Goal: Task Accomplishment & Management: Complete application form

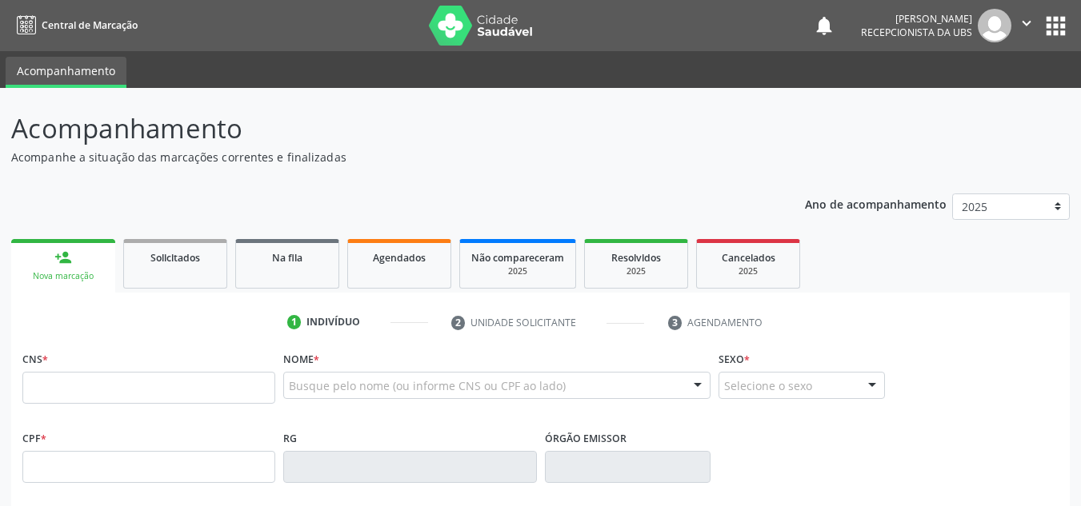
click at [27, 382] on input "text" at bounding box center [148, 388] width 253 height 32
type input "704 2032 0327 0981"
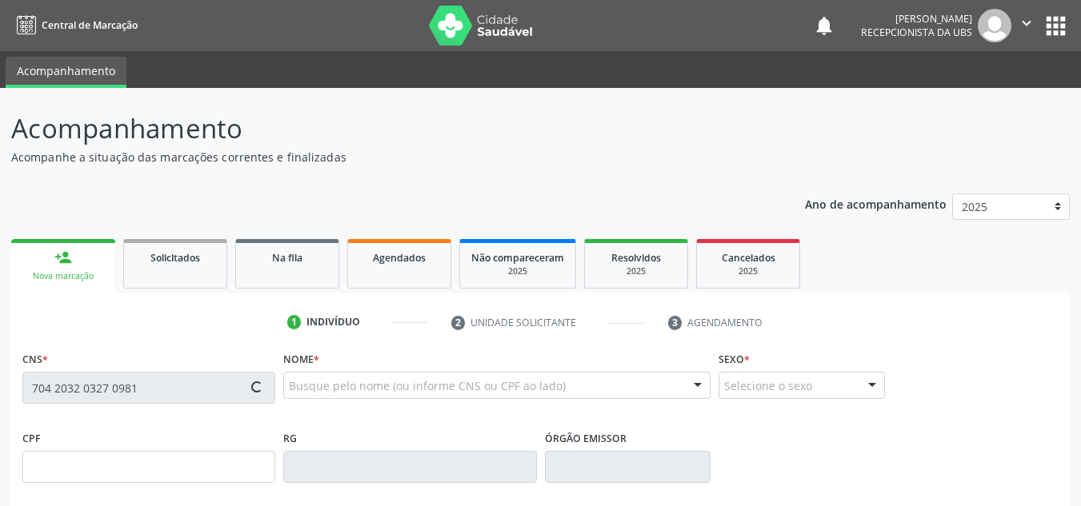
type input "066.615.684-02"
type input "01/04/1987"
type input "Maria Luzia da Silva"
type input "(87) 98154-8985"
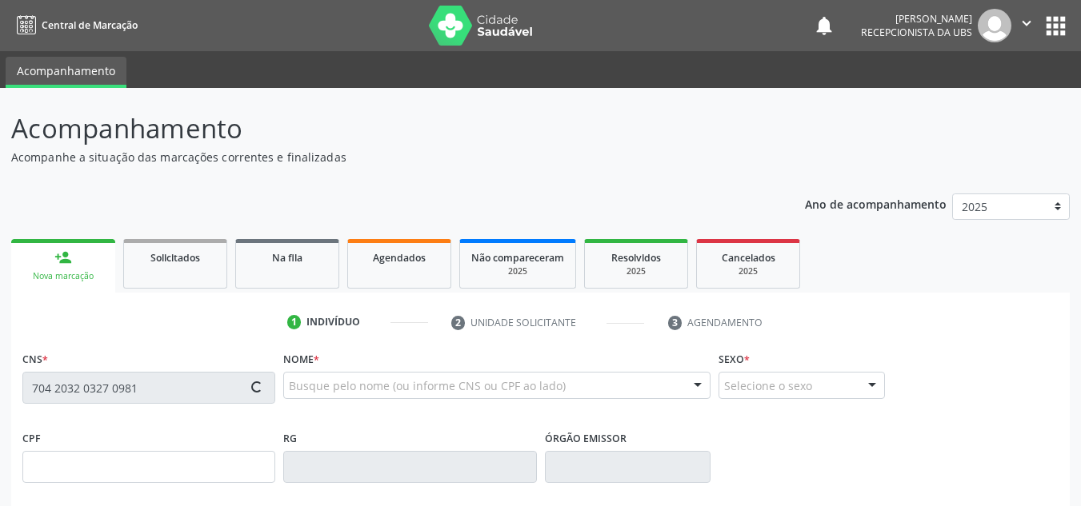
type input "1912"
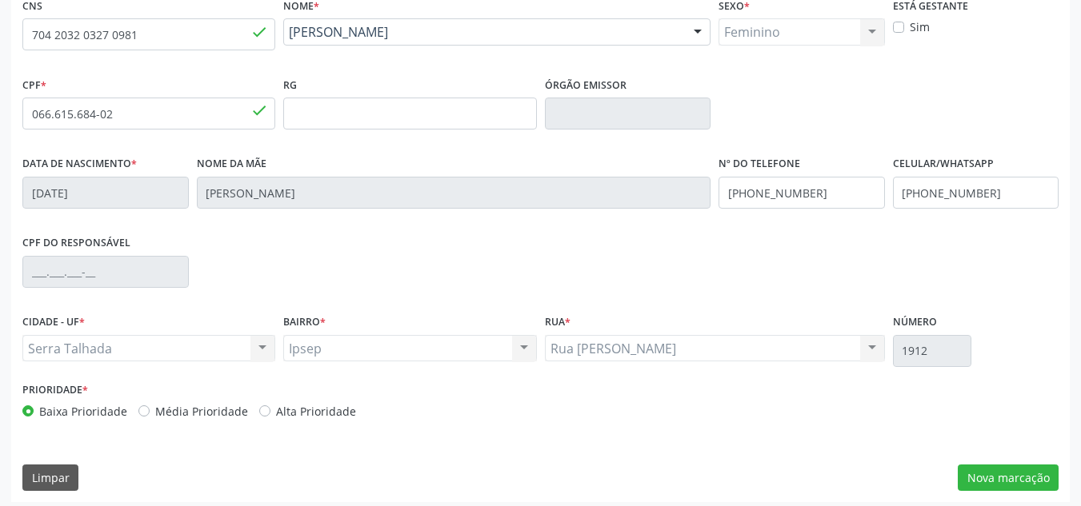
scroll to position [361, 0]
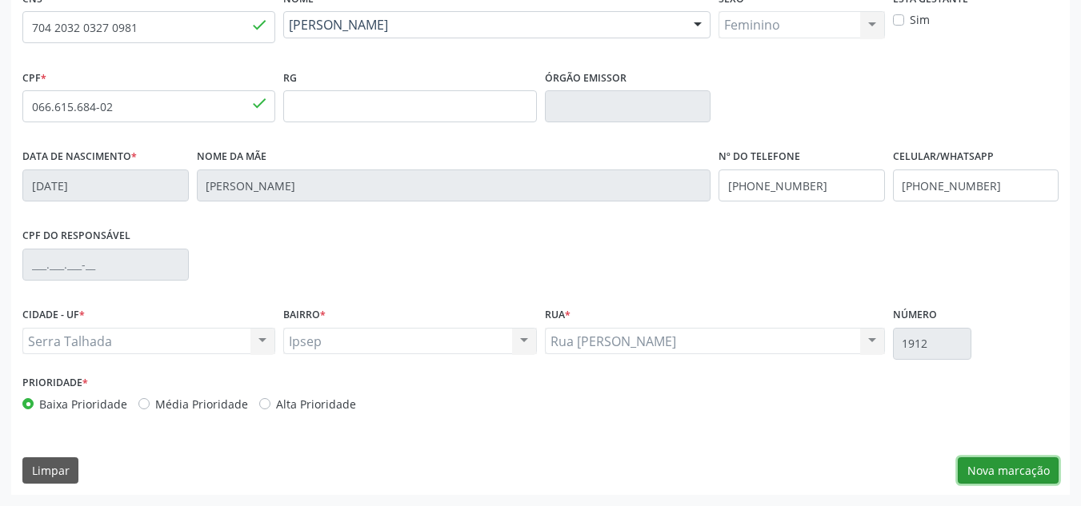
click at [984, 474] on button "Nova marcação" at bounding box center [1008, 471] width 101 height 27
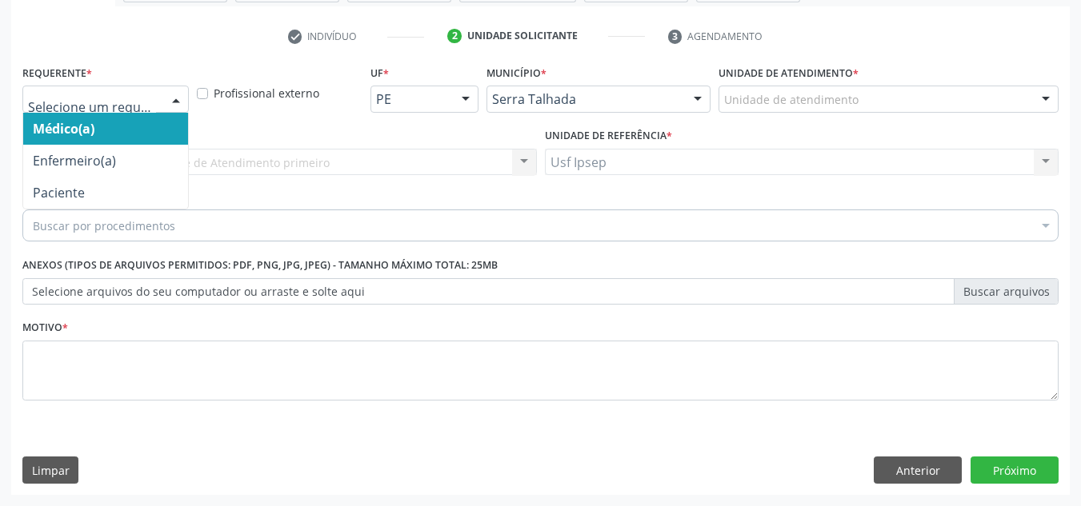
click at [178, 94] on div at bounding box center [176, 99] width 24 height 27
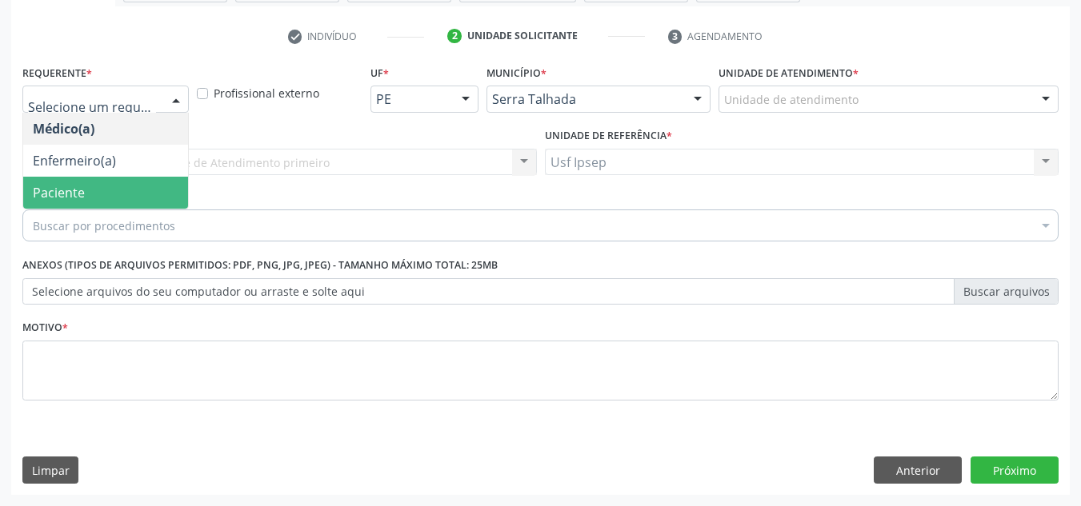
click at [89, 203] on span "Paciente" at bounding box center [105, 193] width 165 height 32
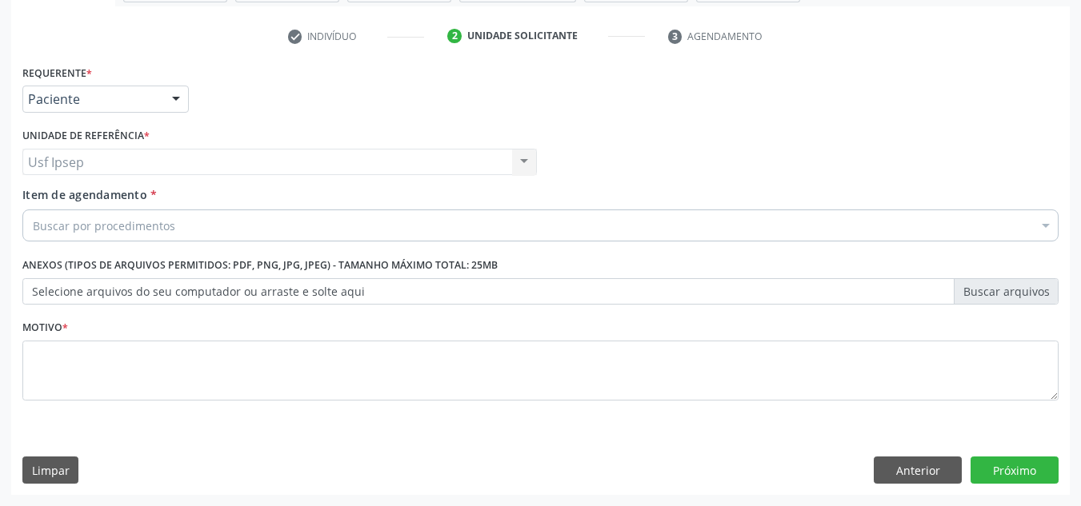
click at [42, 194] on span "Item de agendamento" at bounding box center [84, 194] width 125 height 15
click at [33, 210] on input "Item de agendamento *" at bounding box center [33, 226] width 0 height 32
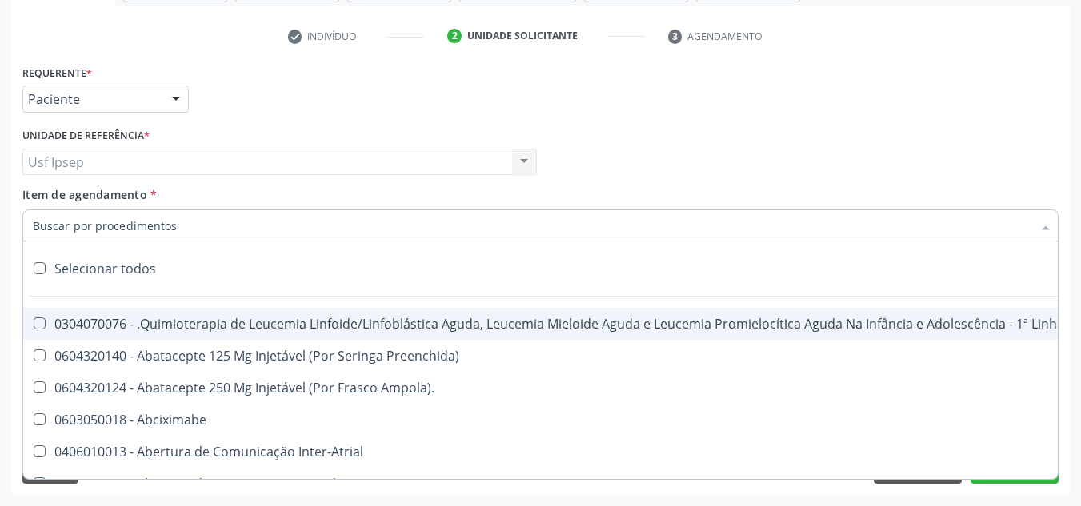
click at [38, 198] on span "Item de agendamento" at bounding box center [84, 194] width 125 height 15
click at [38, 210] on input "Item de agendamento *" at bounding box center [532, 226] width 999 height 32
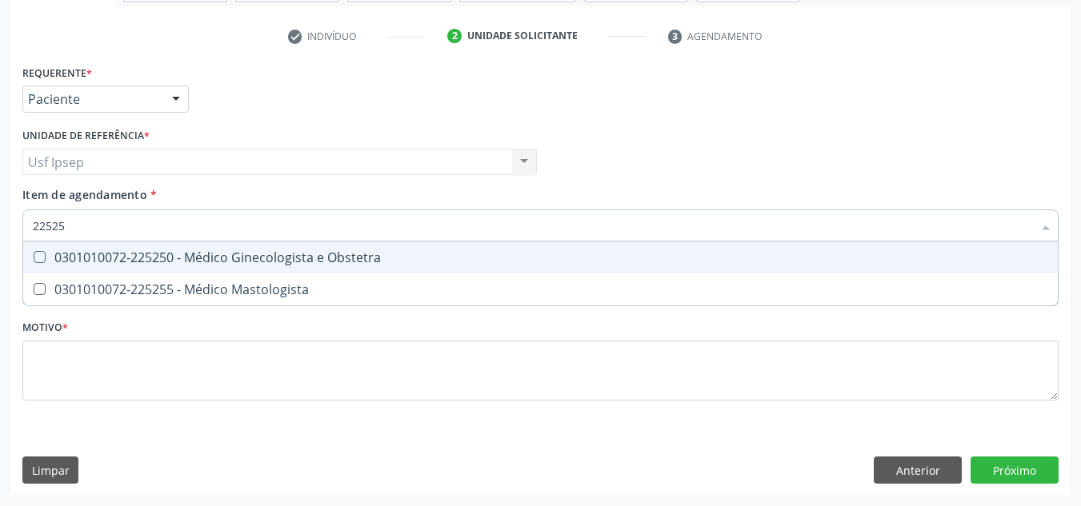
type input "225250"
click at [46, 256] on div "0301010072-225250 - Médico Ginecologista e Obstetra" at bounding box center [540, 257] width 1015 height 13
checkbox Obstetra "true"
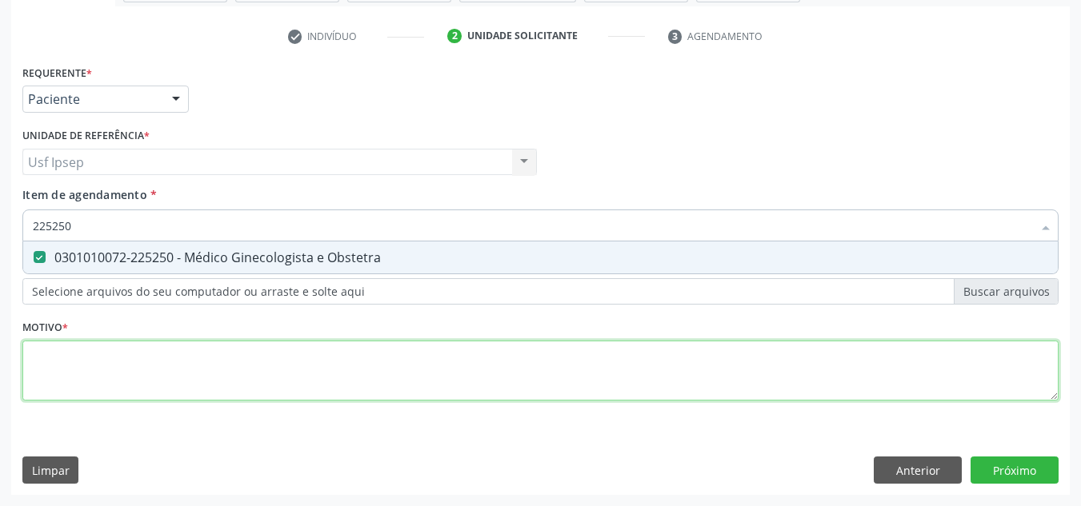
click at [30, 376] on div "Requerente * Paciente Médico(a) Enfermeiro(a) Paciente Nenhum resultado encontr…" at bounding box center [540, 242] width 1036 height 362
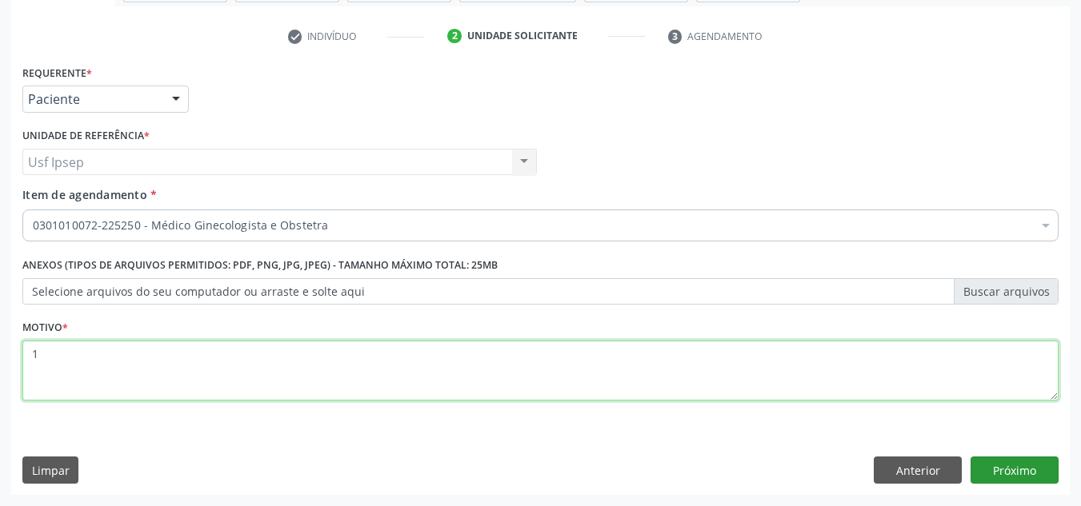
type textarea "1"
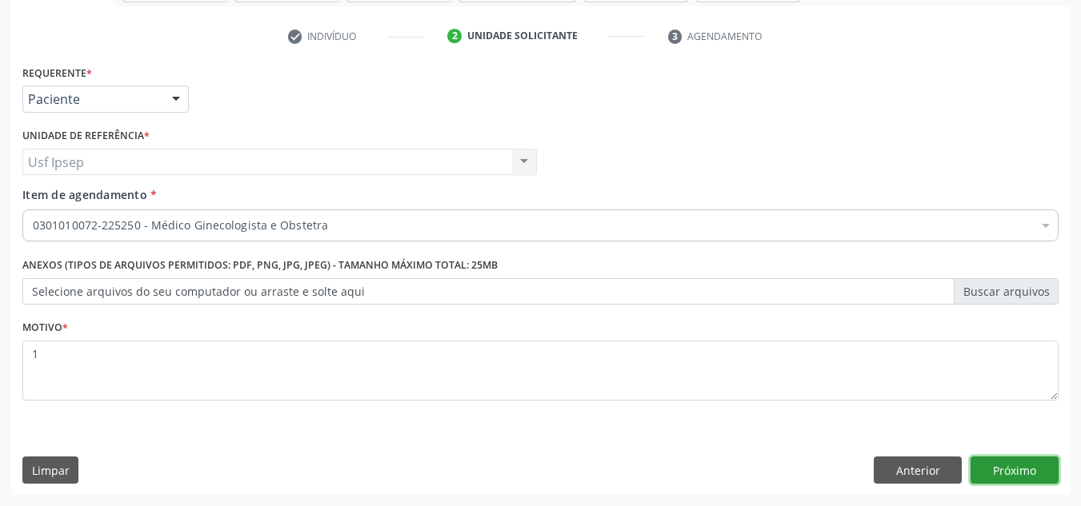
click at [1007, 473] on button "Próximo" at bounding box center [1015, 470] width 88 height 27
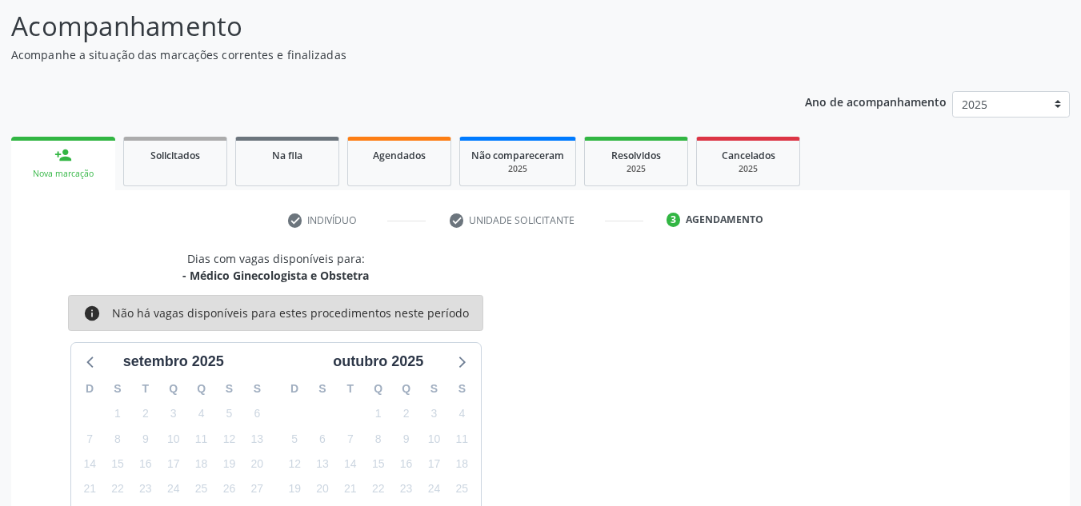
scroll to position [237, 0]
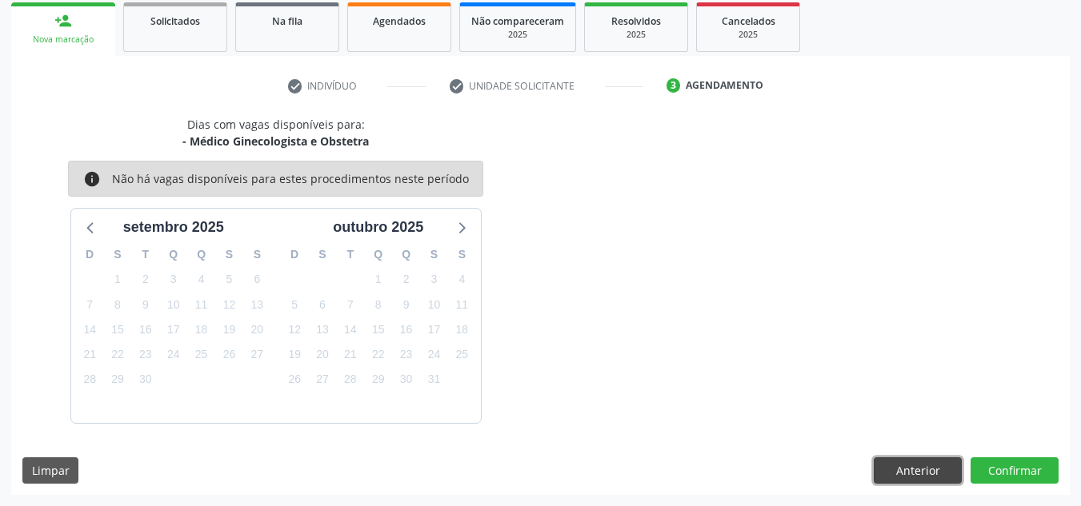
click at [927, 469] on button "Anterior" at bounding box center [918, 471] width 88 height 27
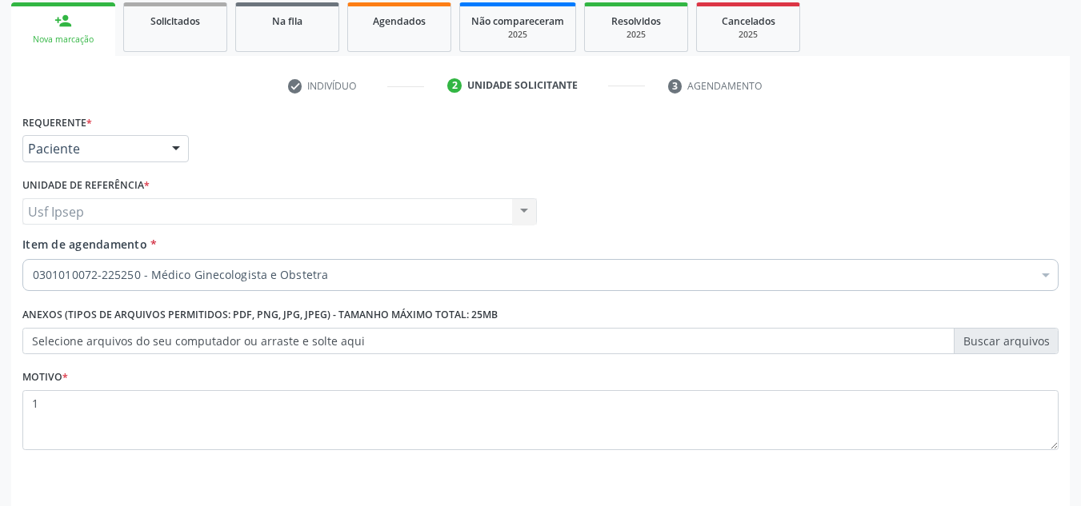
click at [39, 250] on span "Item de agendamento" at bounding box center [84, 244] width 125 height 15
click at [33, 259] on input "Item de agendamento *" at bounding box center [33, 275] width 0 height 32
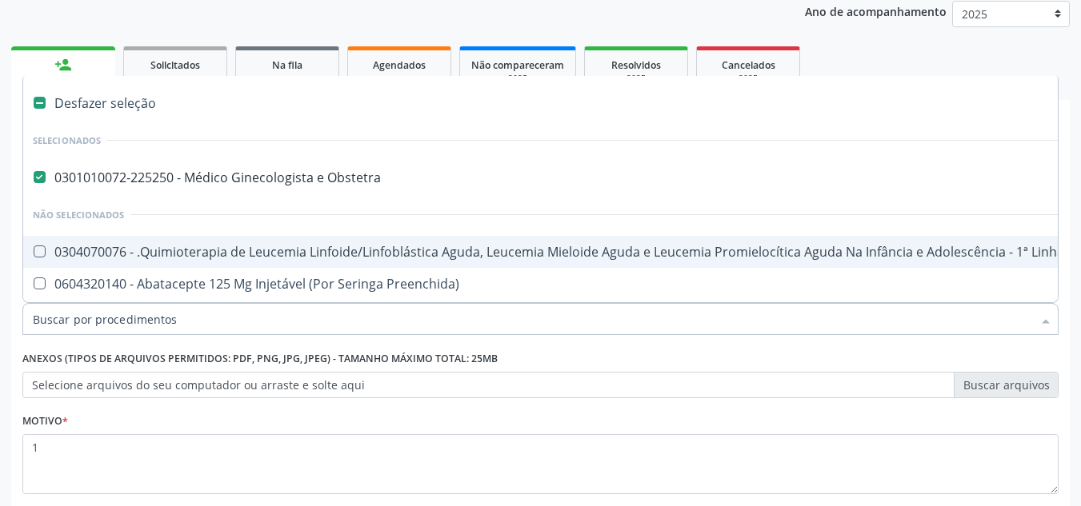
scroll to position [286, 0]
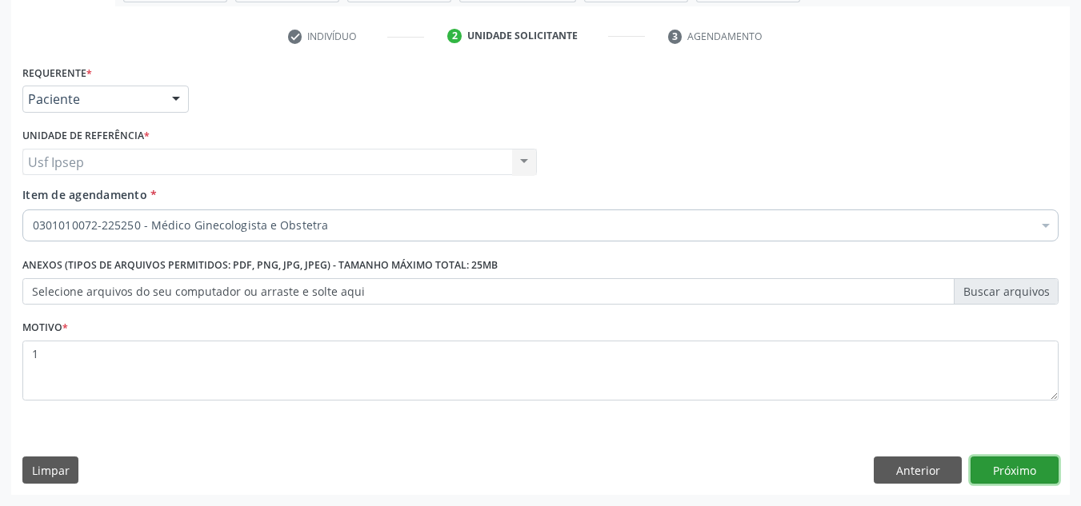
click at [1011, 479] on button "Próximo" at bounding box center [1015, 470] width 88 height 27
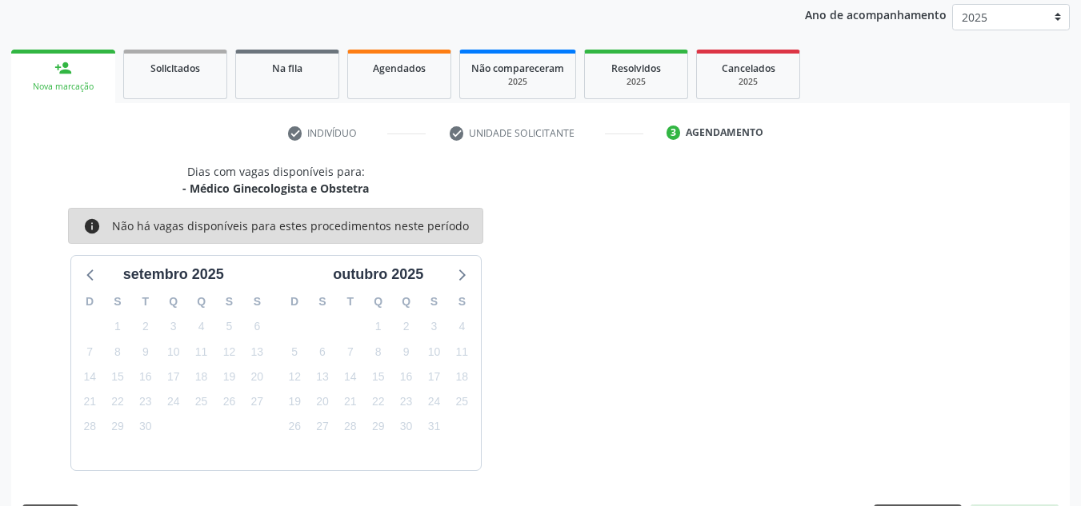
scroll to position [237, 0]
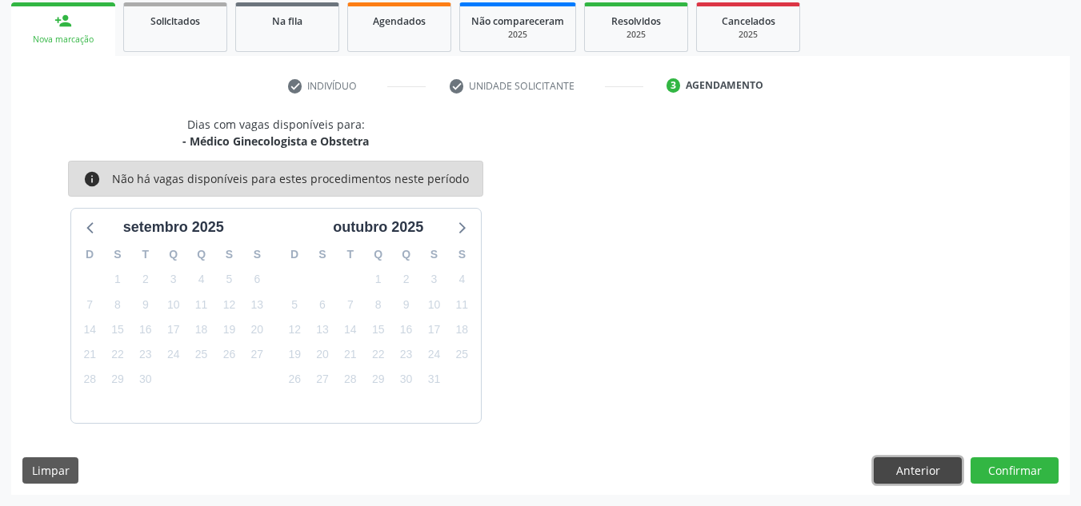
click at [909, 475] on button "Anterior" at bounding box center [918, 471] width 88 height 27
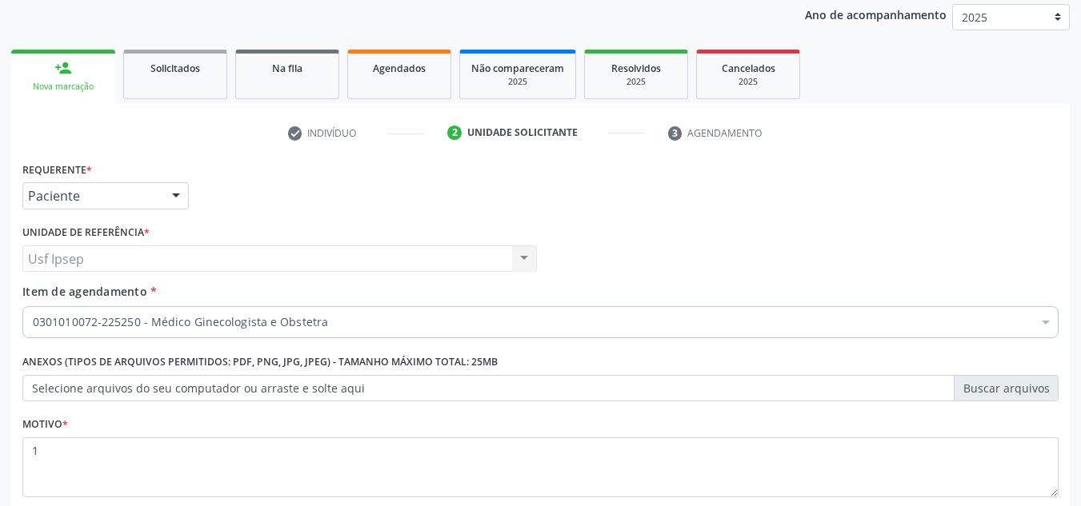
scroll to position [157, 0]
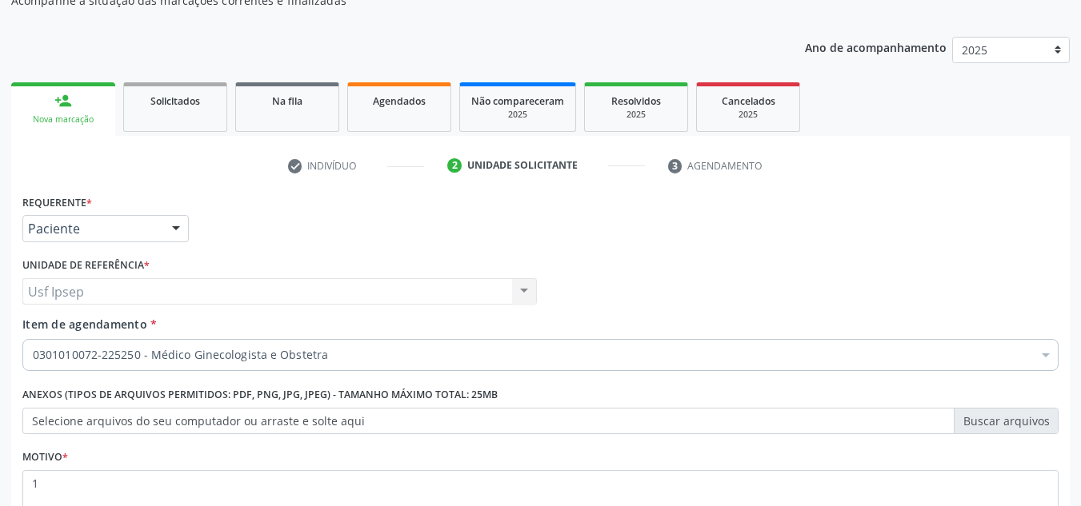
click at [58, 330] on span "Item de agendamento" at bounding box center [84, 324] width 125 height 15
click at [33, 339] on input "Item de agendamento *" at bounding box center [33, 355] width 0 height 32
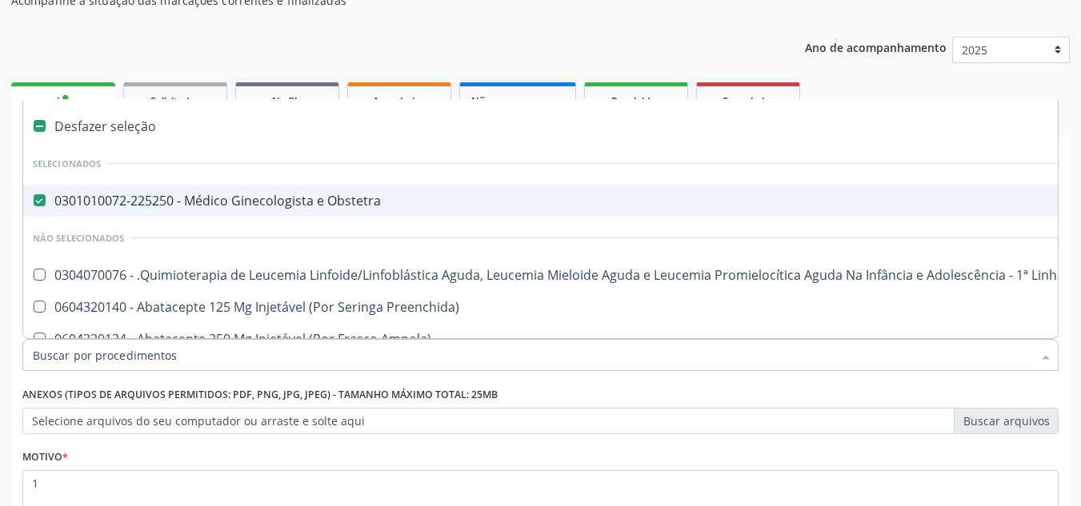
click at [34, 202] on Obstetra at bounding box center [40, 200] width 12 height 12
click at [34, 202] on Obstetra "checkbox" at bounding box center [28, 200] width 10 height 10
checkbox Obstetra "false"
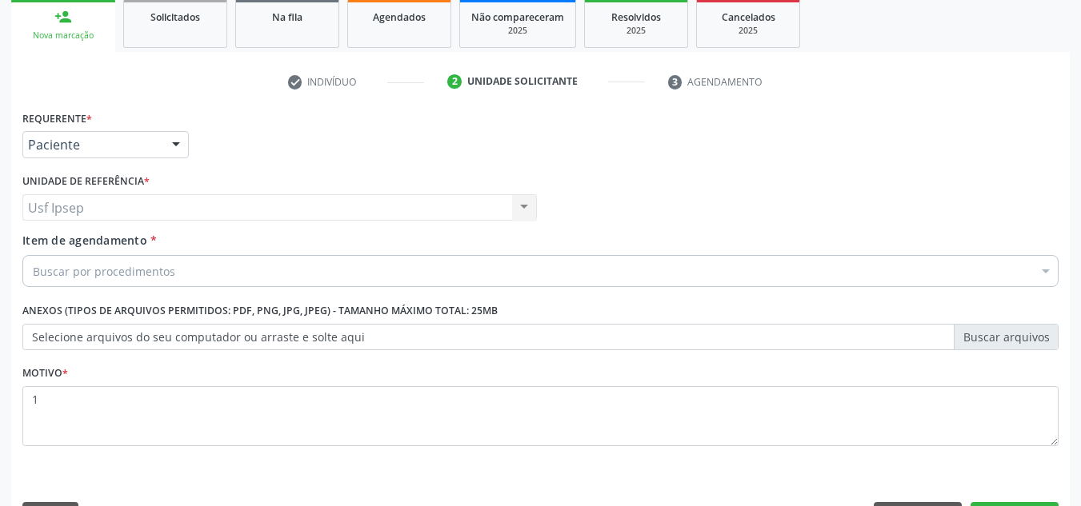
scroll to position [286, 0]
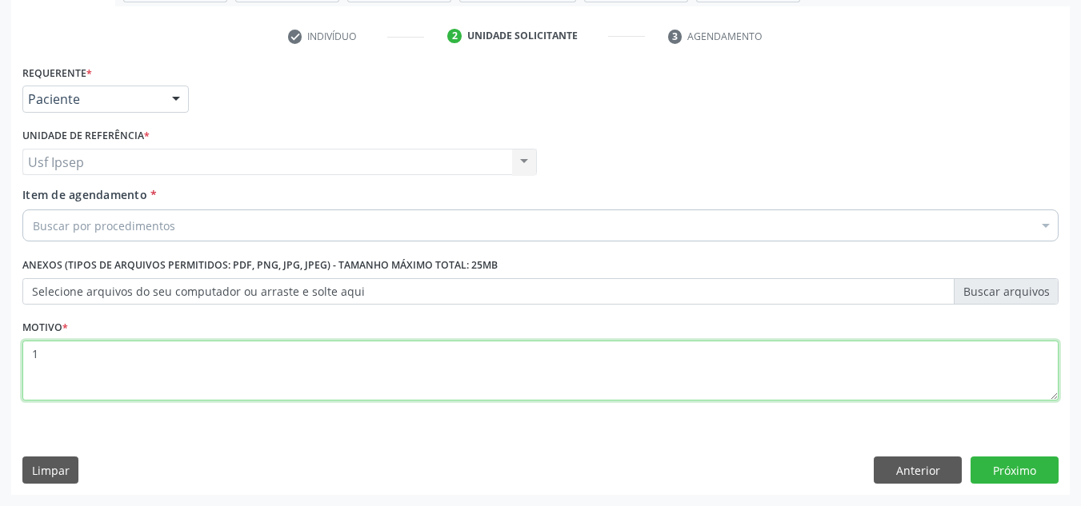
click at [35, 346] on textarea "1" at bounding box center [540, 371] width 1036 height 61
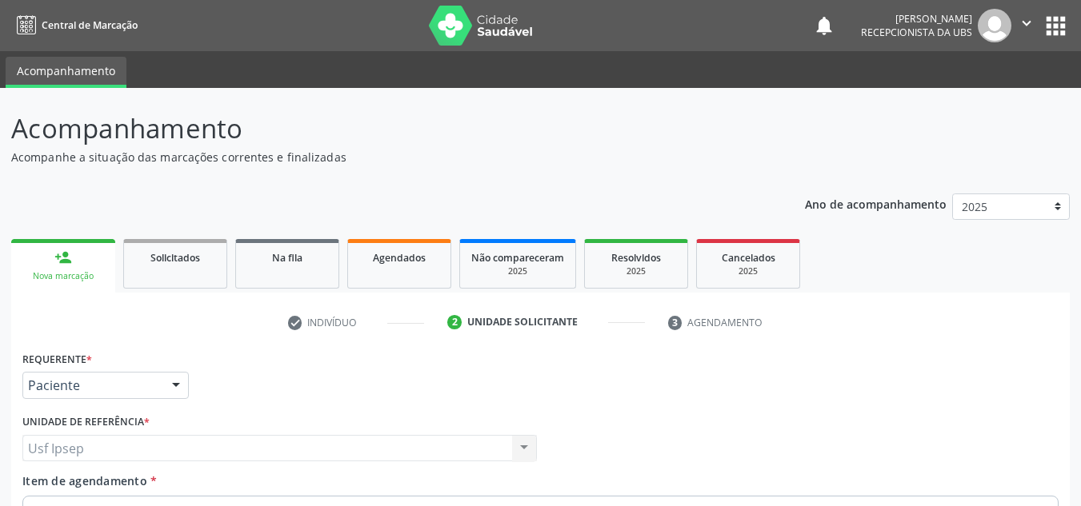
click at [70, 273] on div "Nova marcação" at bounding box center [63, 276] width 82 height 12
click at [62, 285] on link "person_add Nova marcação" at bounding box center [63, 266] width 104 height 54
click at [55, 277] on div "Nova marcação" at bounding box center [63, 276] width 82 height 12
click at [50, 277] on div "Nova marcação" at bounding box center [63, 276] width 82 height 12
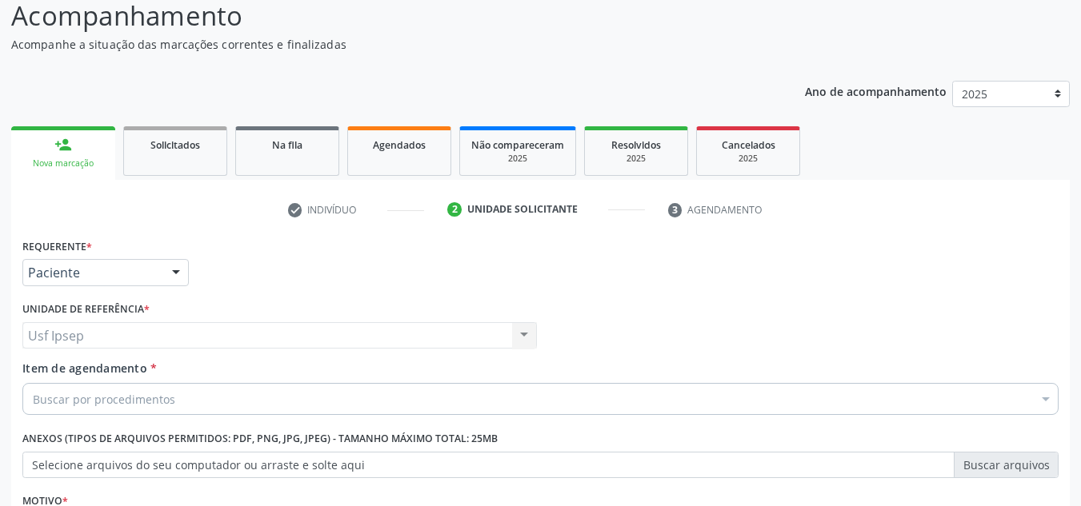
scroll to position [80, 0]
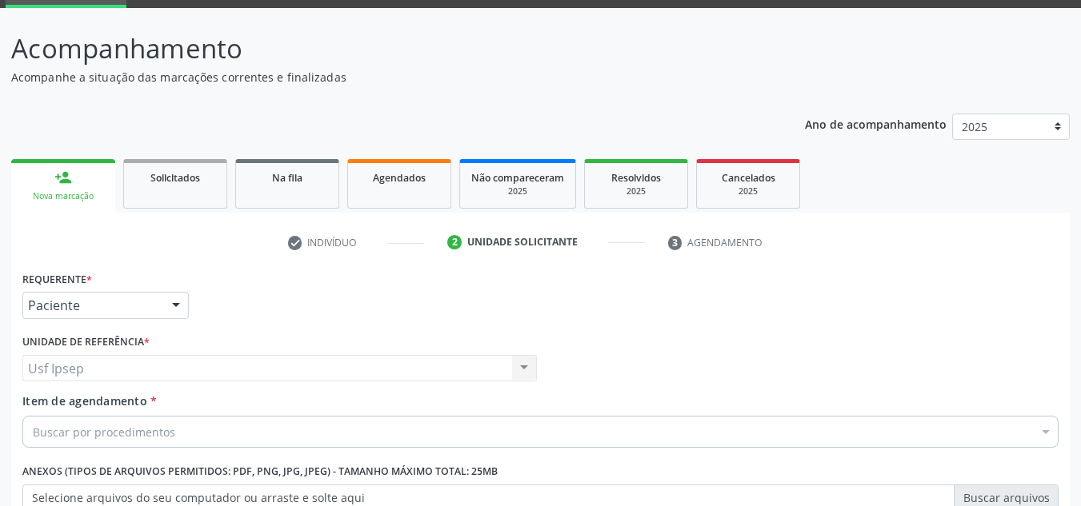
click at [84, 188] on link "person_add Nova marcação" at bounding box center [63, 186] width 104 height 54
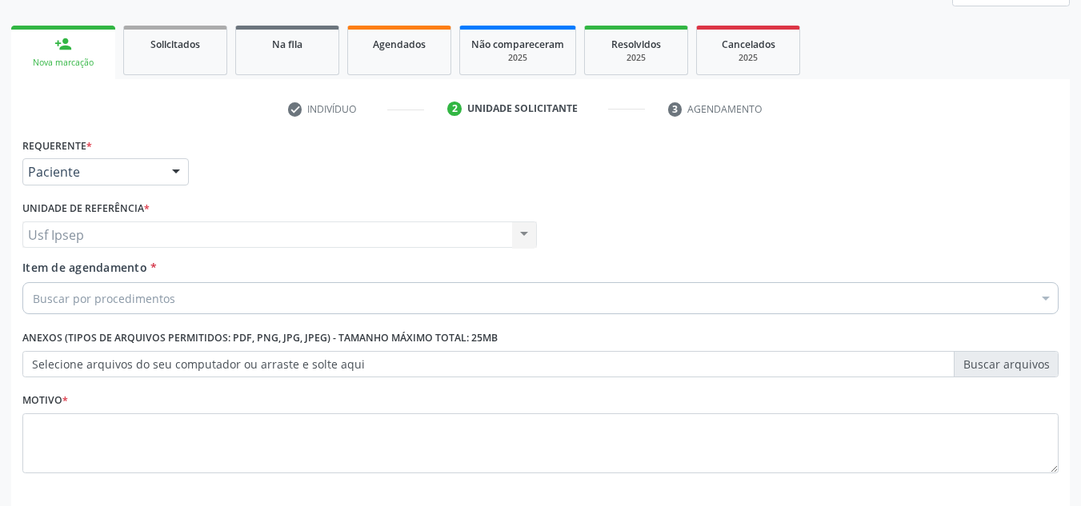
scroll to position [286, 0]
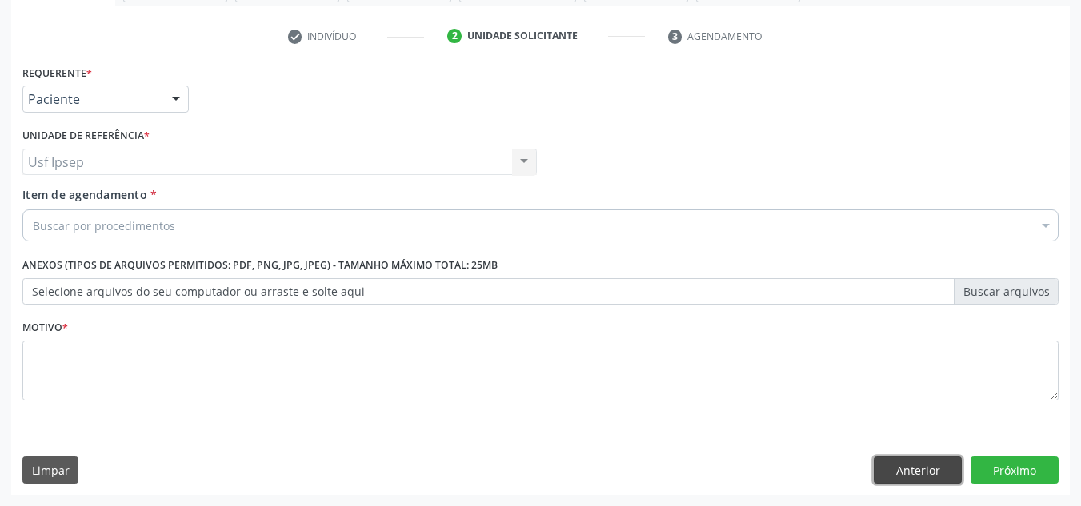
click at [912, 470] on button "Anterior" at bounding box center [918, 470] width 88 height 27
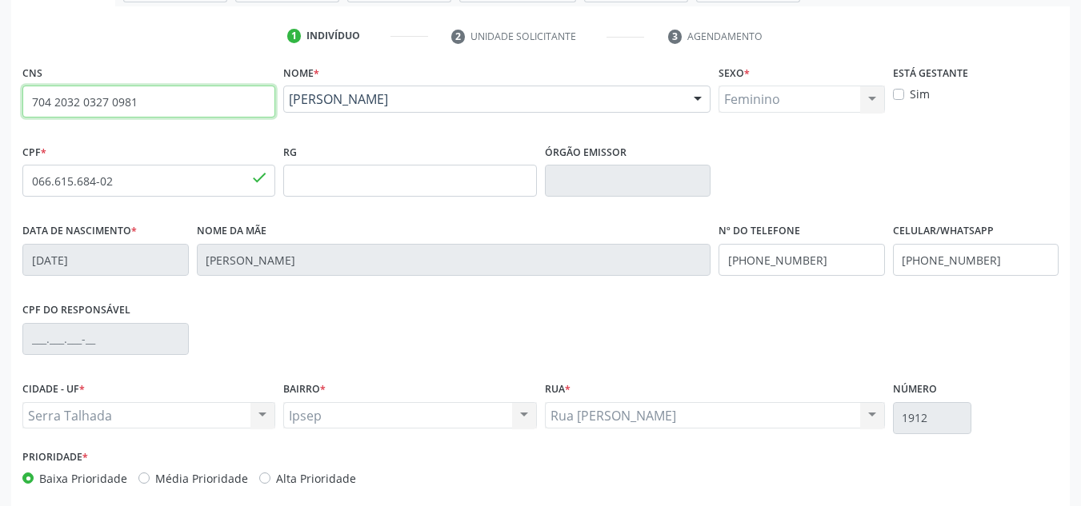
click at [132, 97] on input "704 2032 0327 0981" at bounding box center [148, 102] width 253 height 32
type input "7"
click at [42, 104] on input "text" at bounding box center [148, 102] width 253 height 32
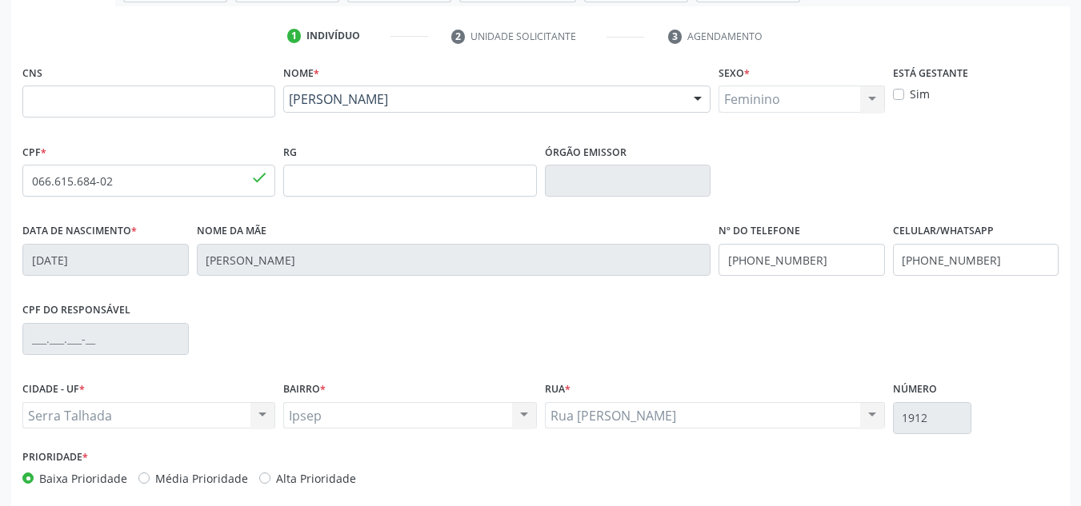
click at [1040, 99] on div "Sim" at bounding box center [976, 94] width 166 height 17
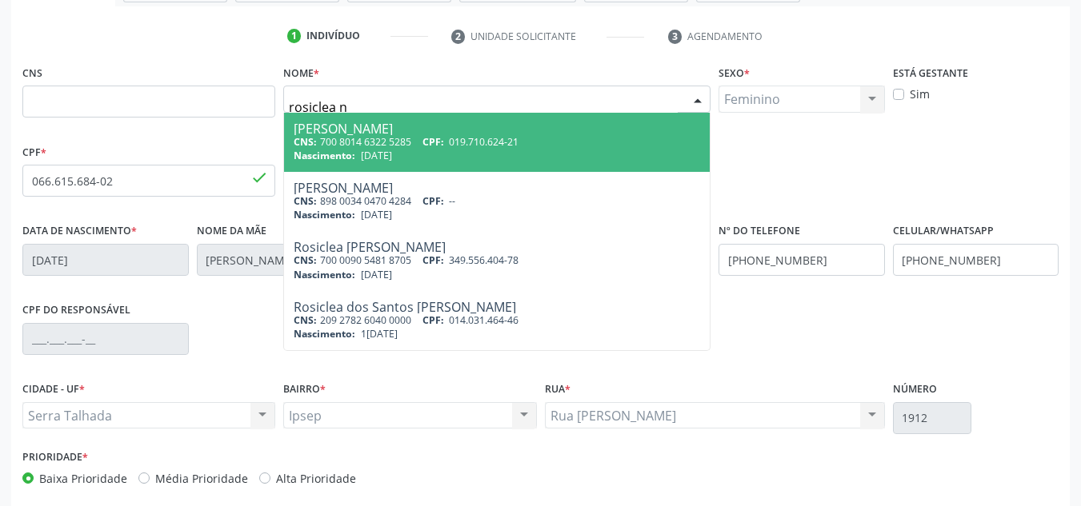
type input "rosiclea nu"
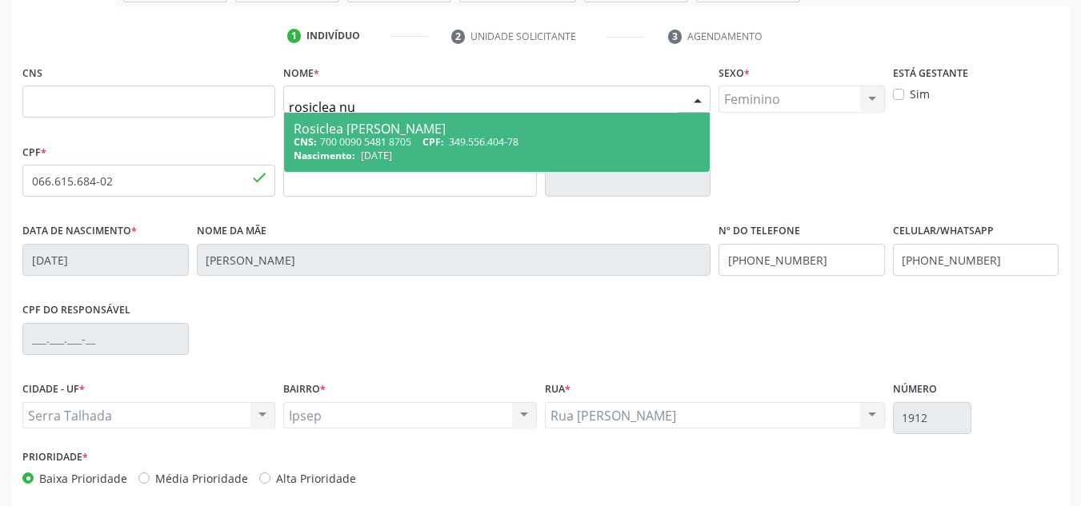
click at [302, 131] on div "Rosiclea Nunes de Barros" at bounding box center [497, 128] width 406 height 13
type input "700 0090 5481 8705"
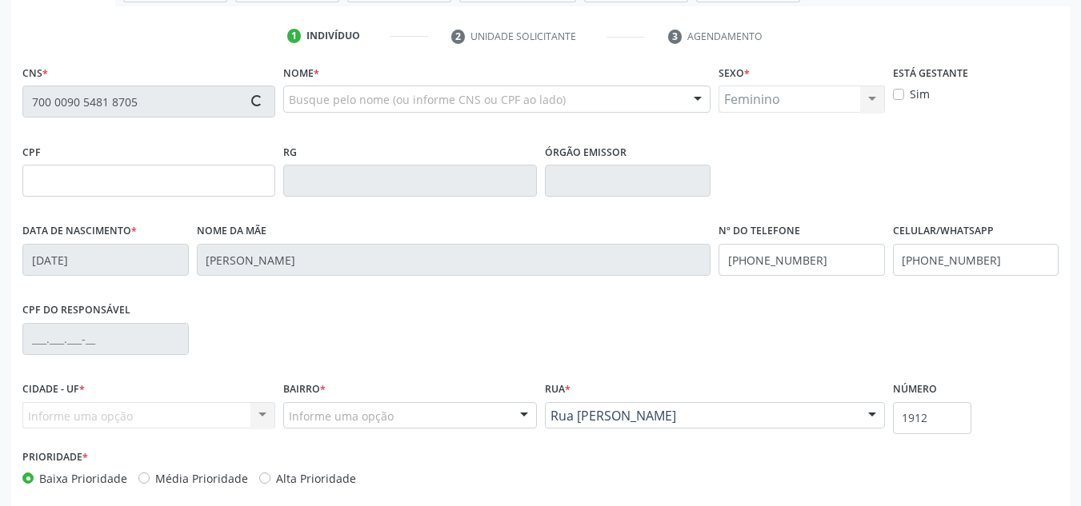
type input "349.556.404-78"
type input "08/05/1964"
type input "Maria de Lourdes Nunes de Barros"
type input "(87) 99924-4974"
type input "1065"
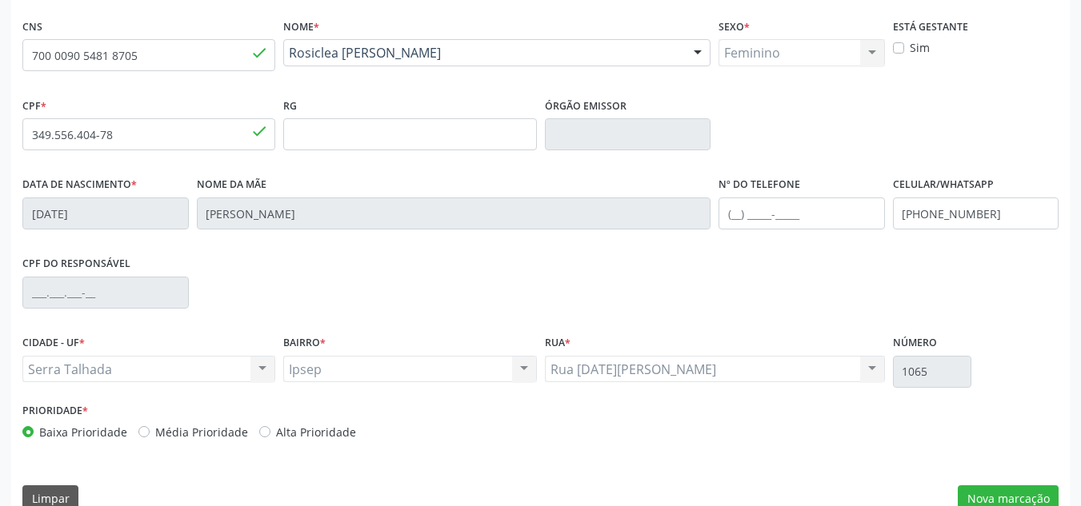
scroll to position [361, 0]
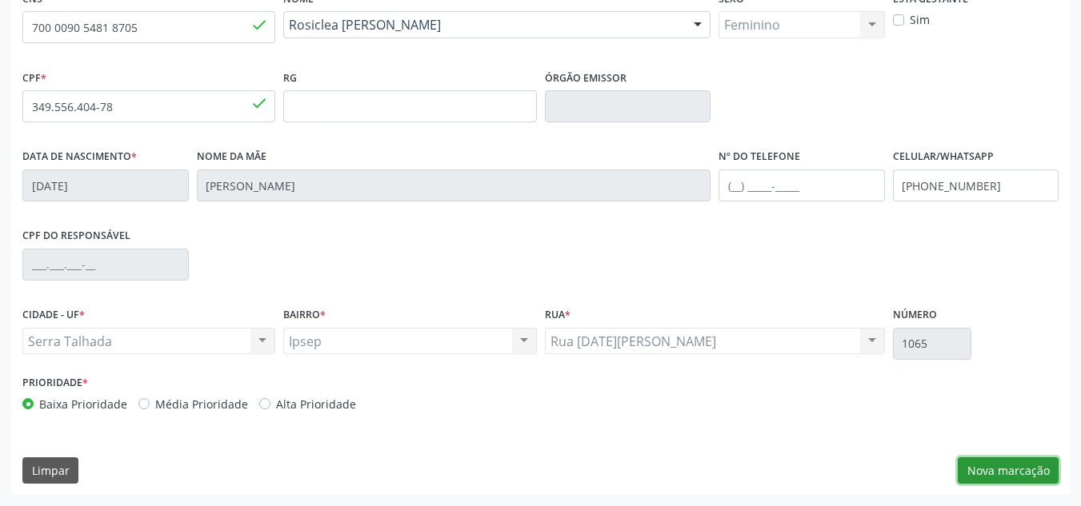
click at [1000, 470] on button "Nova marcação" at bounding box center [1008, 471] width 101 height 27
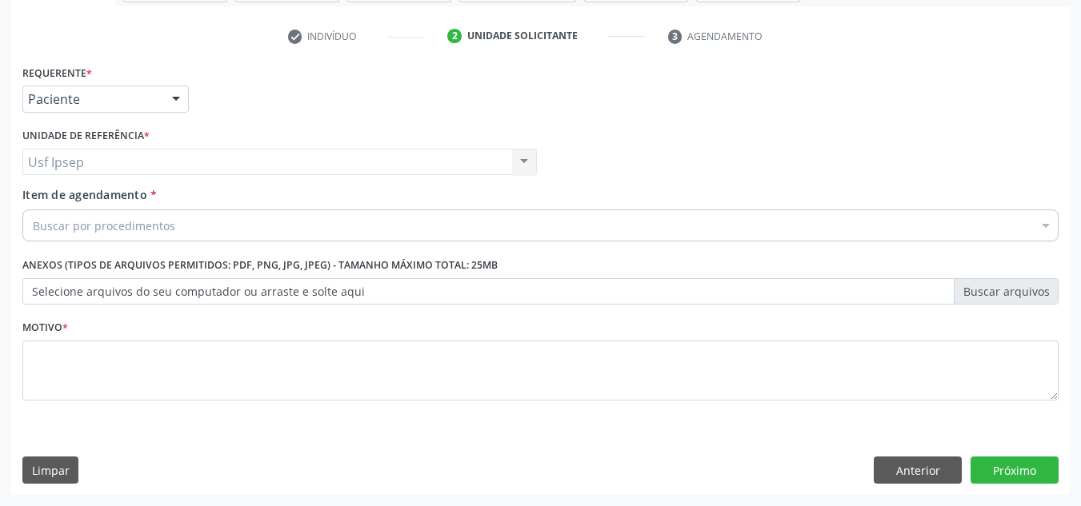
click at [179, 94] on div at bounding box center [176, 99] width 24 height 27
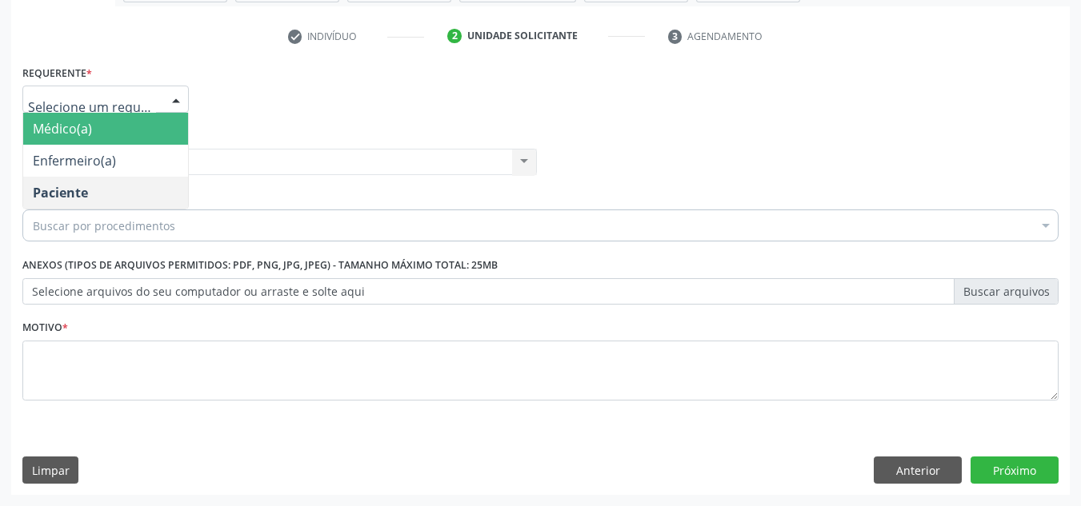
click at [174, 136] on span "Médico(a)" at bounding box center [105, 129] width 165 height 32
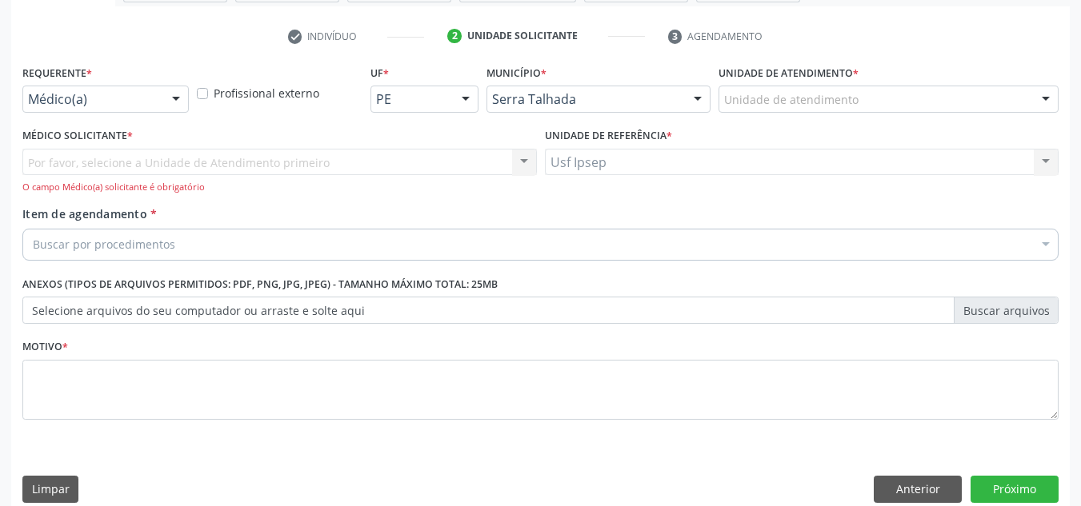
click at [174, 98] on div at bounding box center [176, 99] width 24 height 27
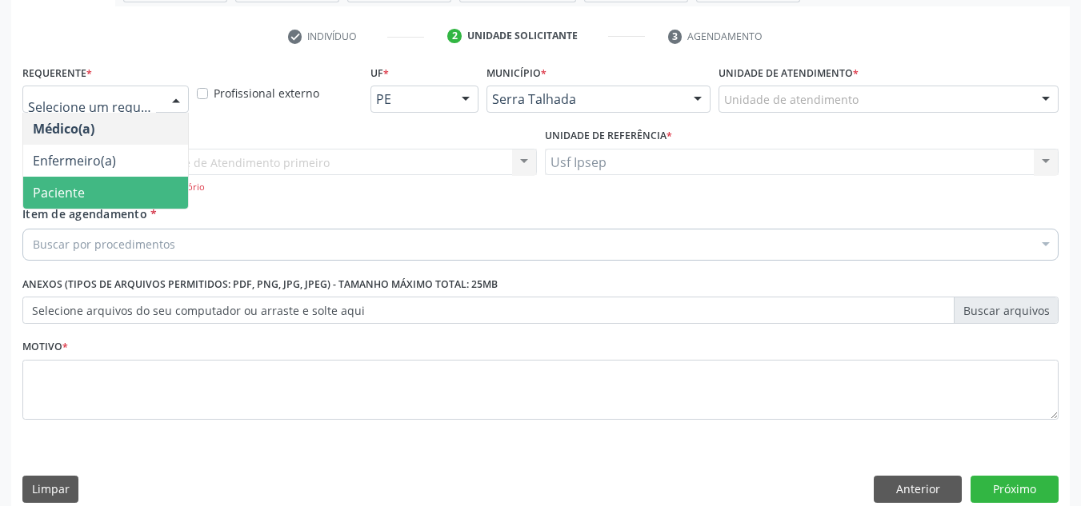
click at [104, 198] on span "Paciente" at bounding box center [105, 193] width 165 height 32
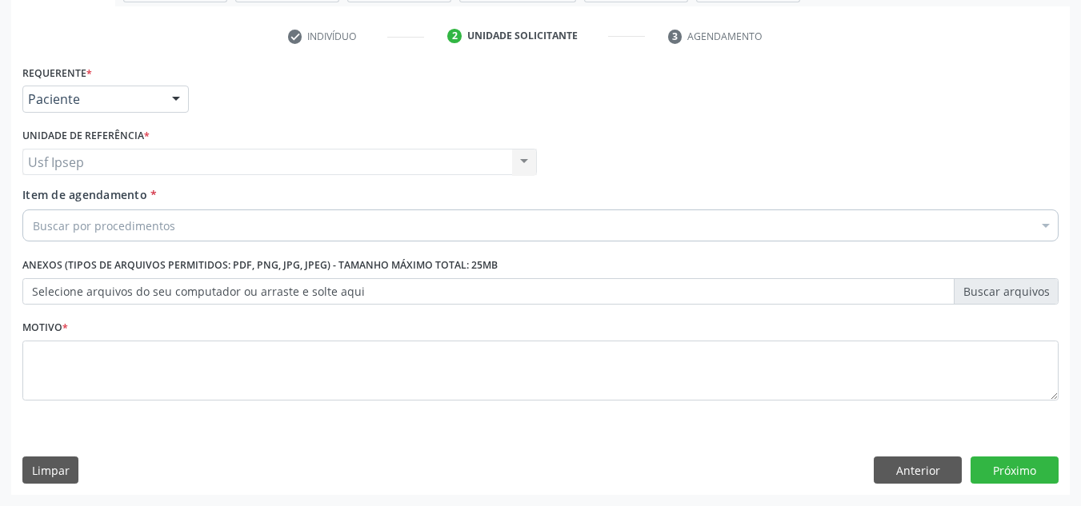
click at [74, 205] on div "Item de agendamento * Buscar por procedimentos Selecionar todos 0304070076 - .Q…" at bounding box center [540, 211] width 1036 height 50
click at [65, 194] on span "Item de agendamento" at bounding box center [84, 194] width 125 height 15
click at [33, 210] on input "Item de agendamento *" at bounding box center [33, 226] width 0 height 32
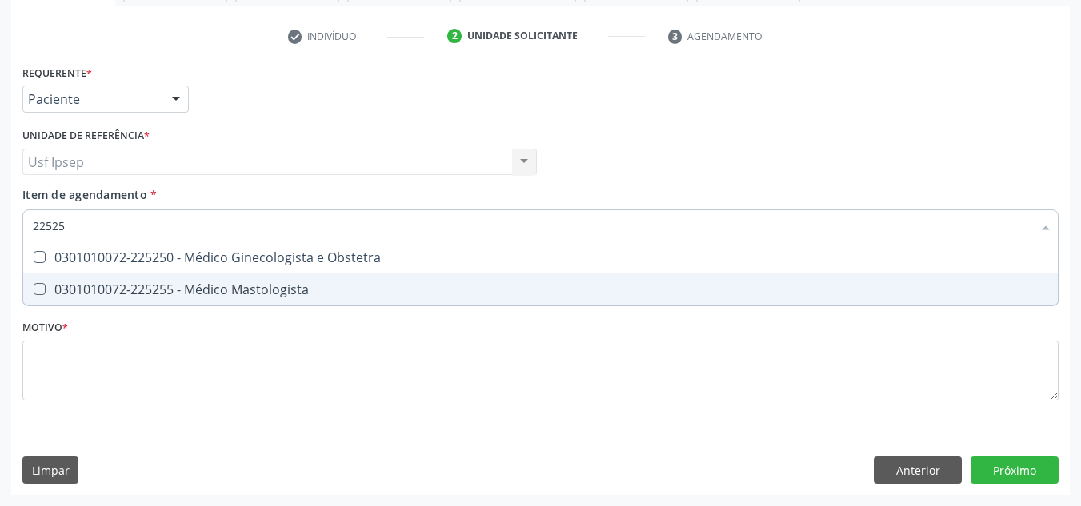
type input "225250"
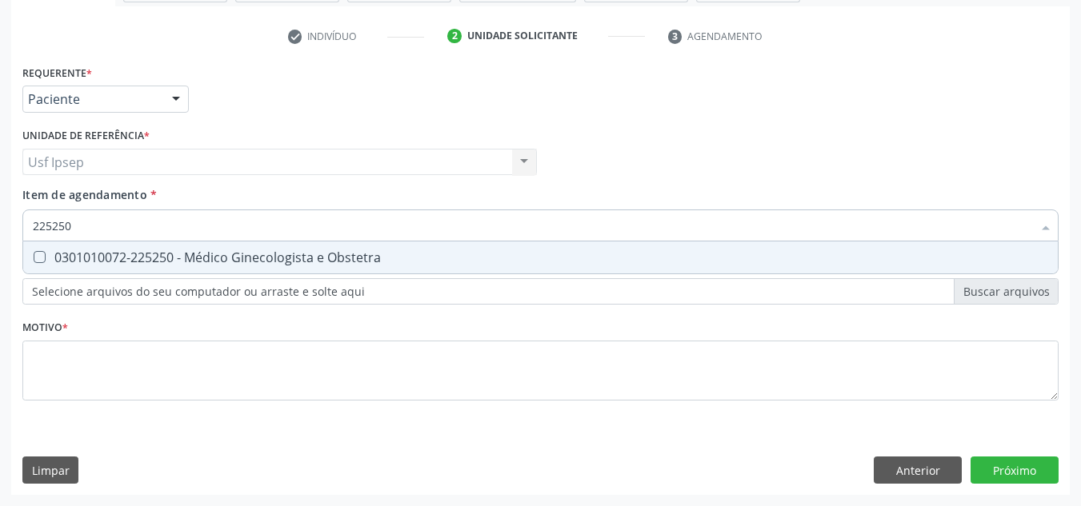
click at [38, 261] on Obstetra at bounding box center [40, 257] width 12 height 12
click at [34, 261] on Obstetra "checkbox" at bounding box center [28, 257] width 10 height 10
checkbox Obstetra "true"
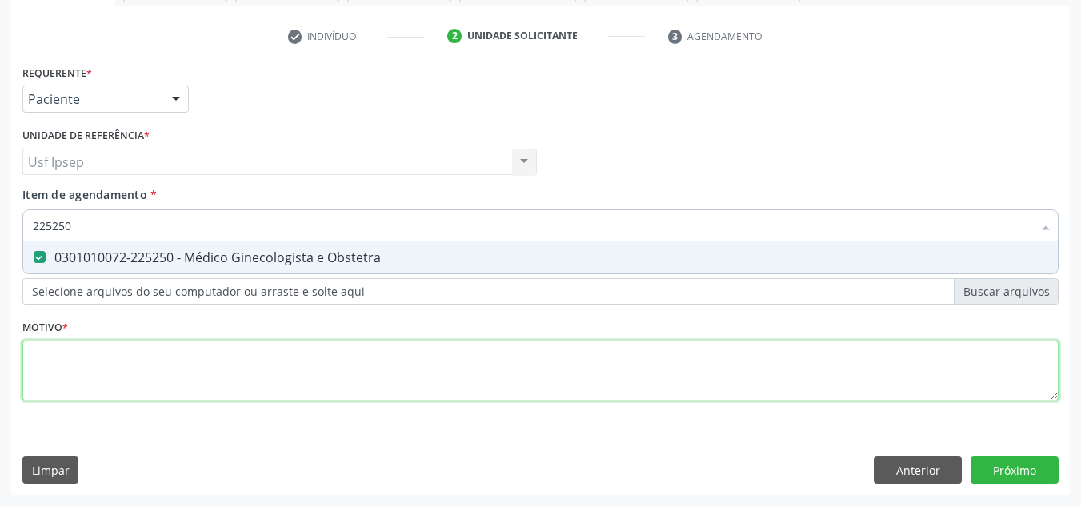
click at [53, 363] on div "Requerente * Paciente Médico(a) Enfermeiro(a) Paciente Nenhum resultado encontr…" at bounding box center [540, 242] width 1036 height 362
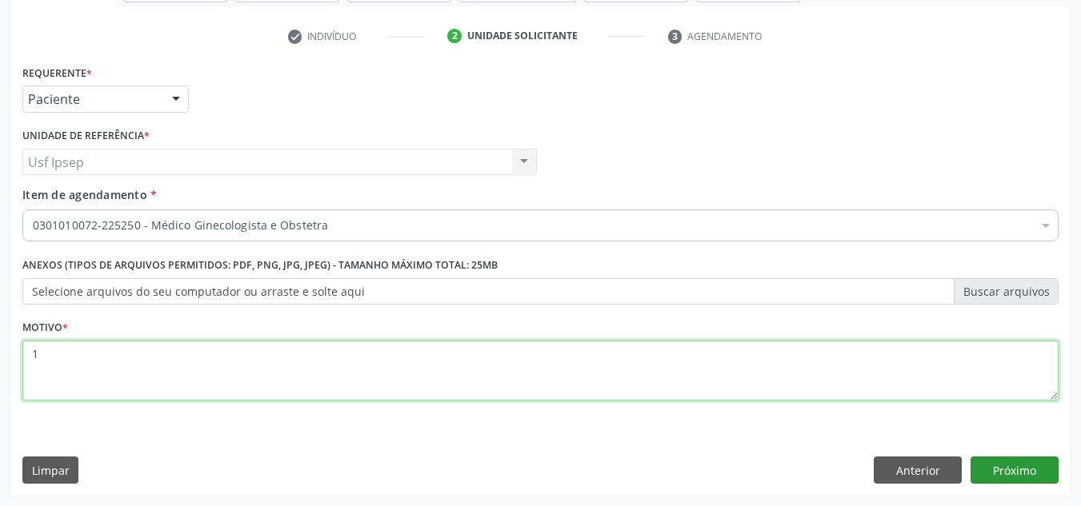
type textarea "1"
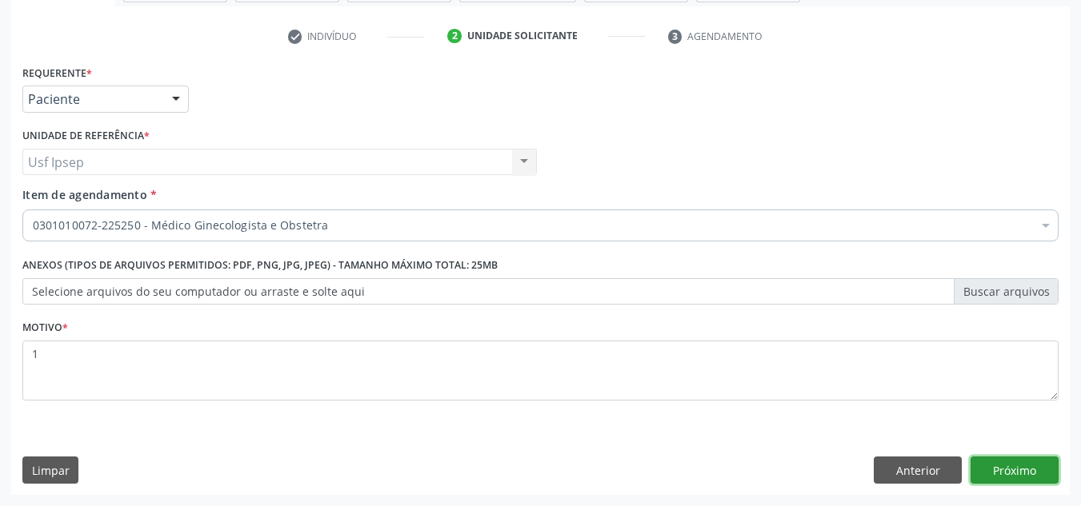
click at [1026, 470] on button "Próximo" at bounding box center [1015, 470] width 88 height 27
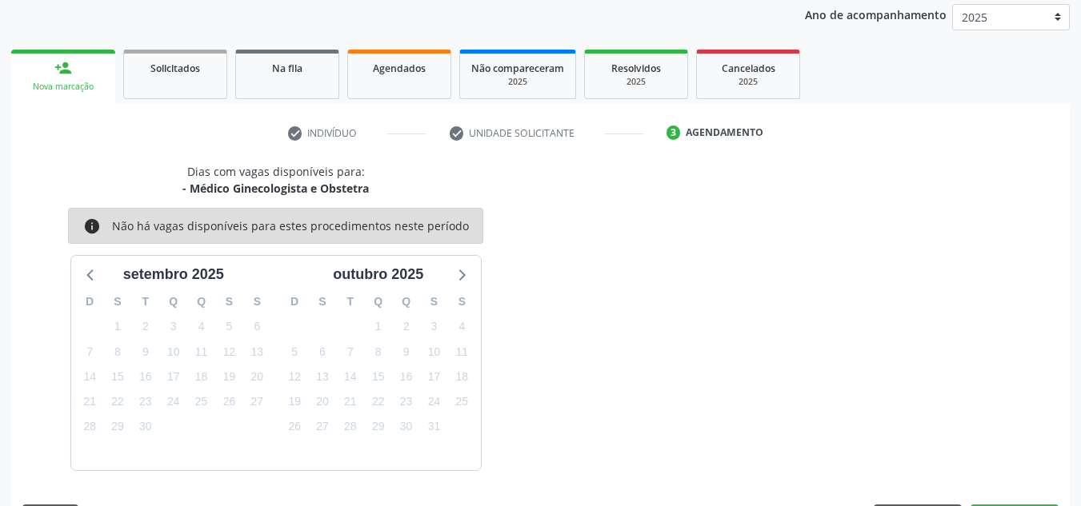
scroll to position [237, 0]
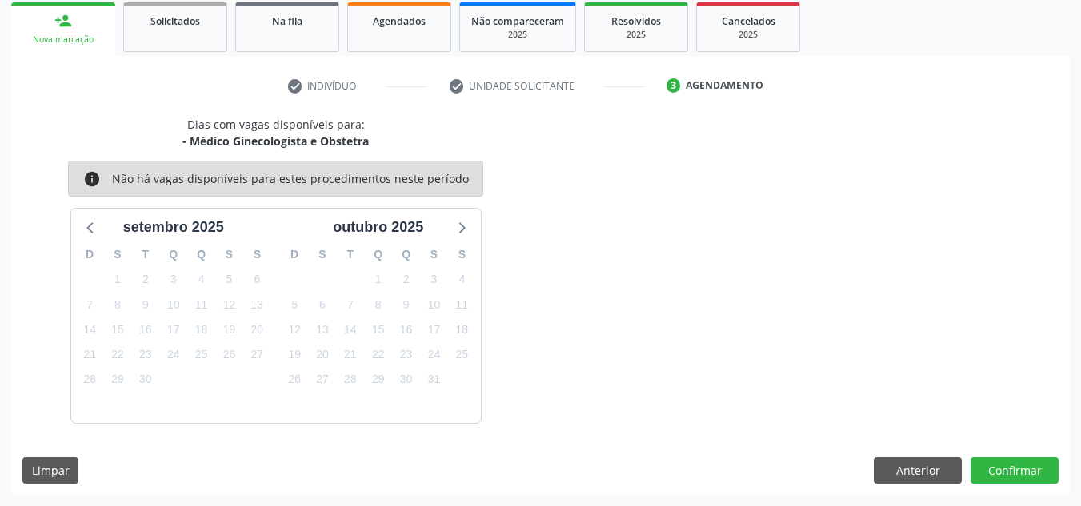
click at [890, 117] on div "Dias com vagas disponíveis para: - Médico Ginecologista e Obstetra info Não há …" at bounding box center [540, 269] width 1059 height 307
click at [901, 474] on button "Anterior" at bounding box center [918, 471] width 88 height 27
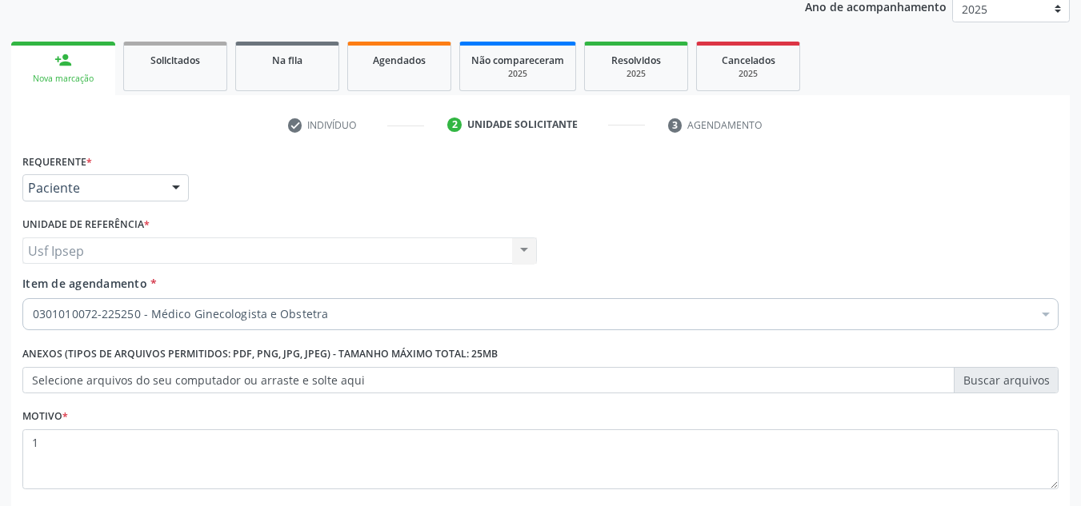
scroll to position [240, 0]
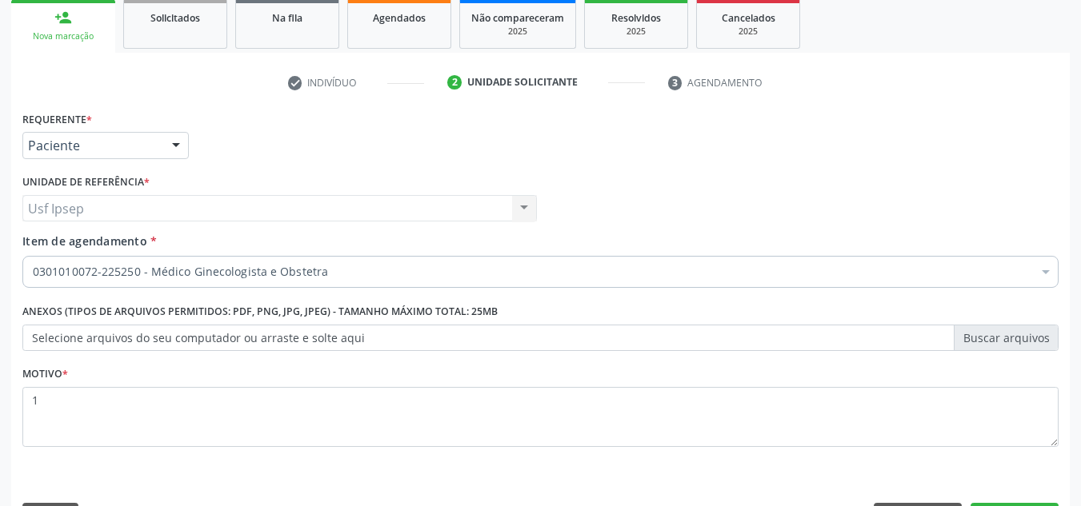
click at [40, 235] on span "Item de agendamento" at bounding box center [84, 241] width 125 height 15
click at [33, 256] on input "Item de agendamento *" at bounding box center [33, 272] width 0 height 32
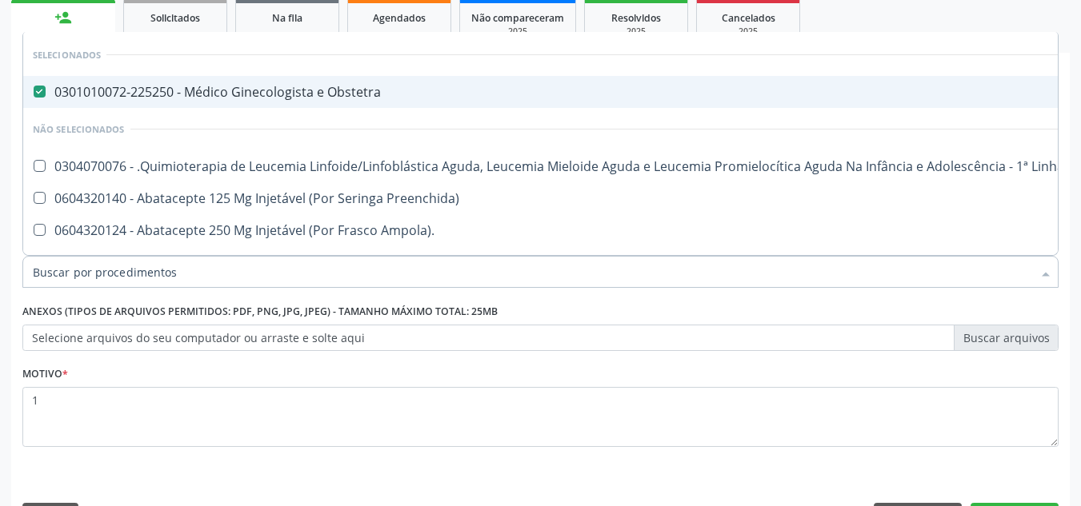
scroll to position [80, 0]
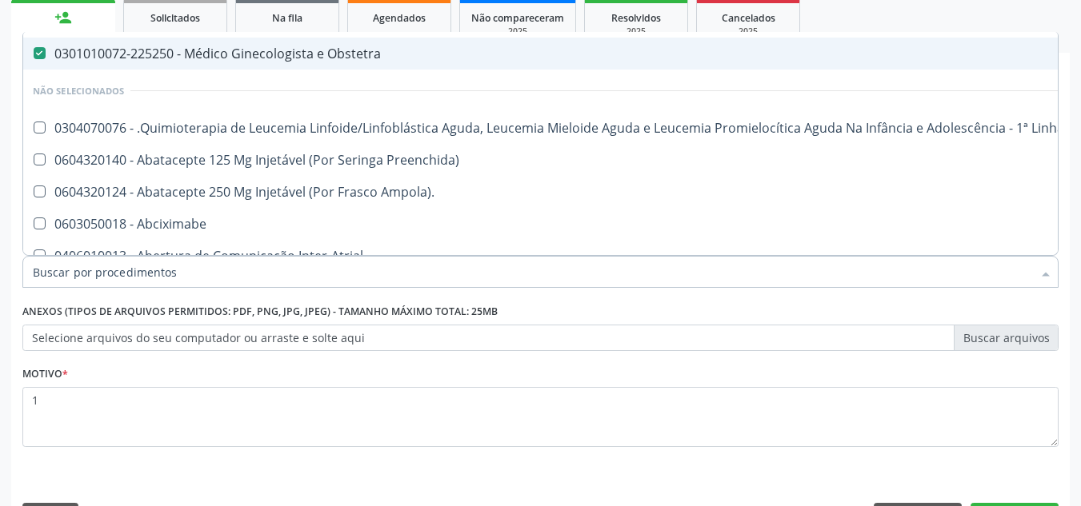
click at [38, 50] on Obstetra at bounding box center [40, 53] width 12 height 12
click at [34, 50] on Obstetra "checkbox" at bounding box center [28, 53] width 10 height 10
checkbox Obstetra "false"
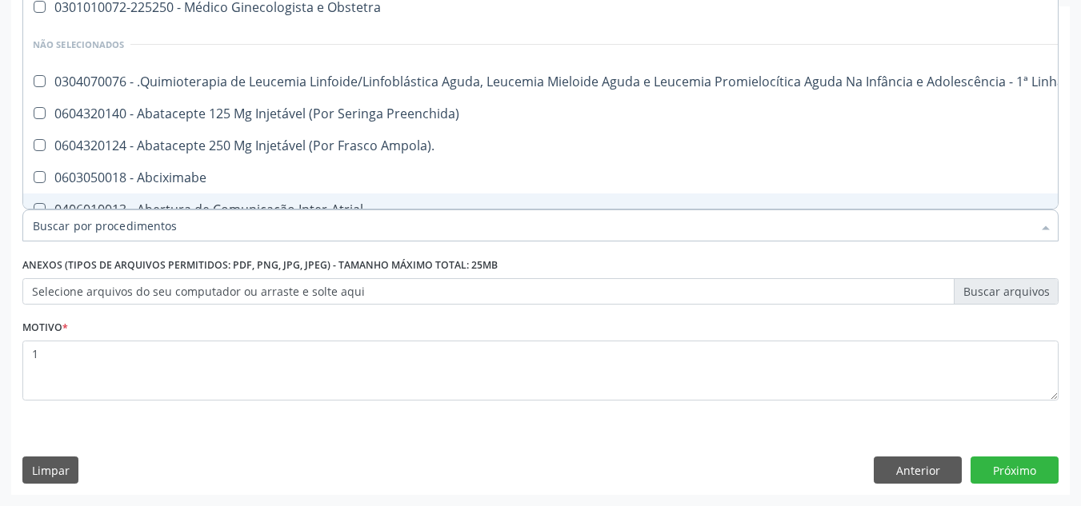
scroll to position [0, 0]
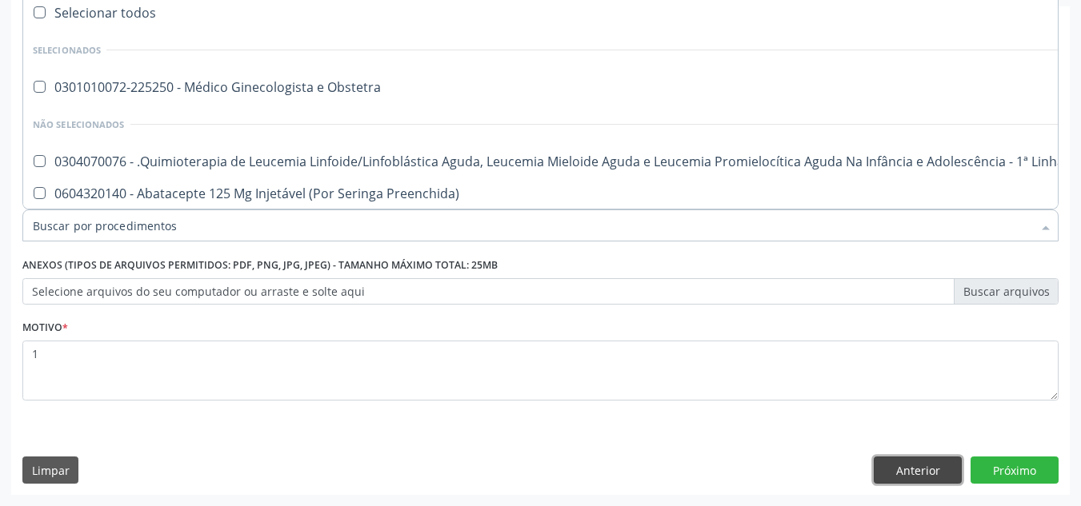
click at [912, 467] on button "Anterior" at bounding box center [918, 470] width 88 height 27
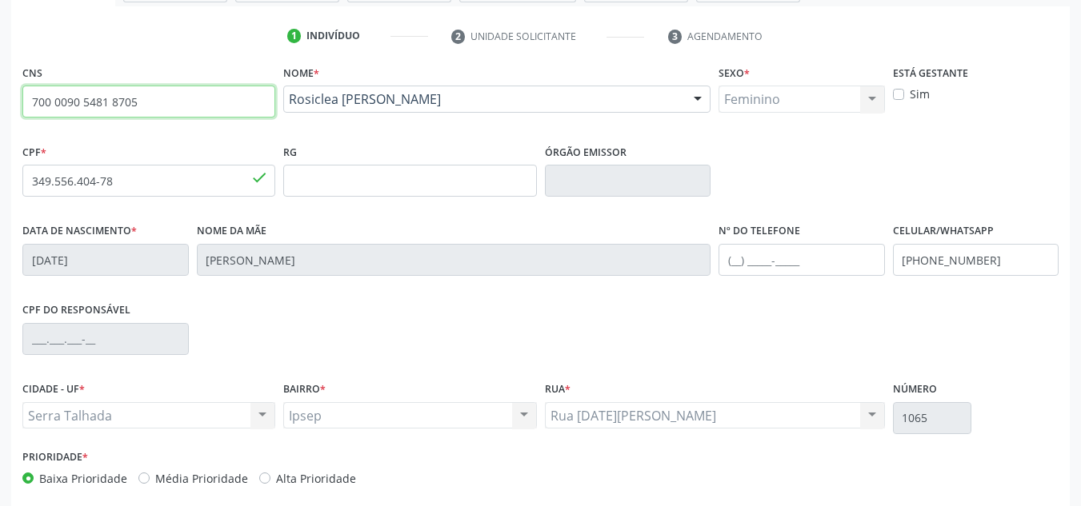
click at [138, 104] on input "700 0090 5481 8705" at bounding box center [148, 102] width 253 height 32
type input "7"
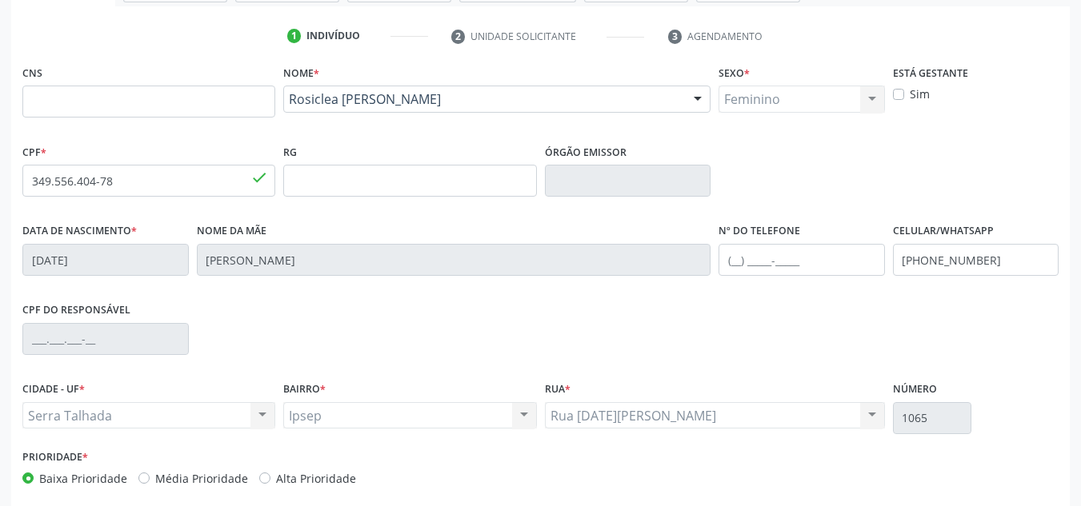
click at [702, 101] on div at bounding box center [698, 99] width 24 height 27
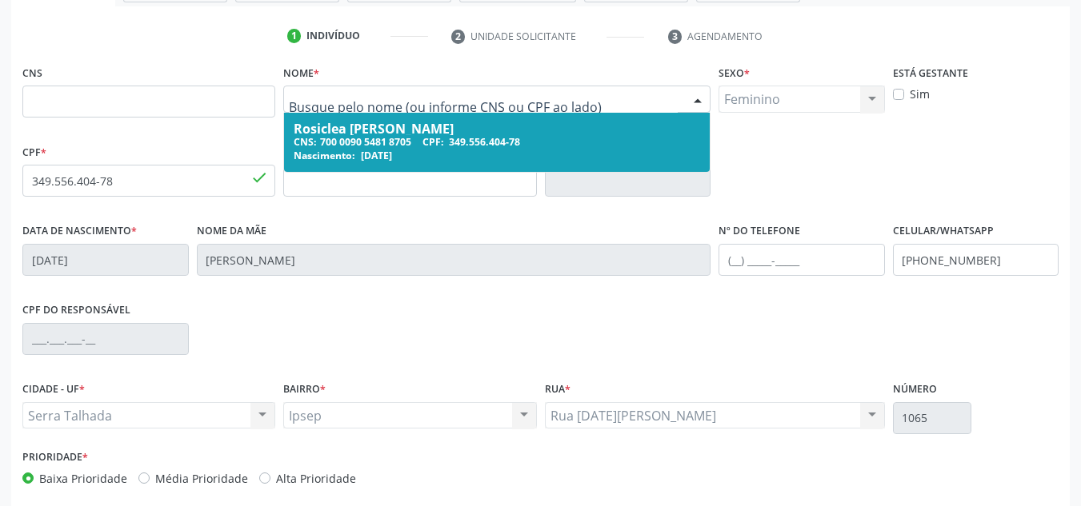
click at [293, 104] on input "text" at bounding box center [483, 107] width 389 height 32
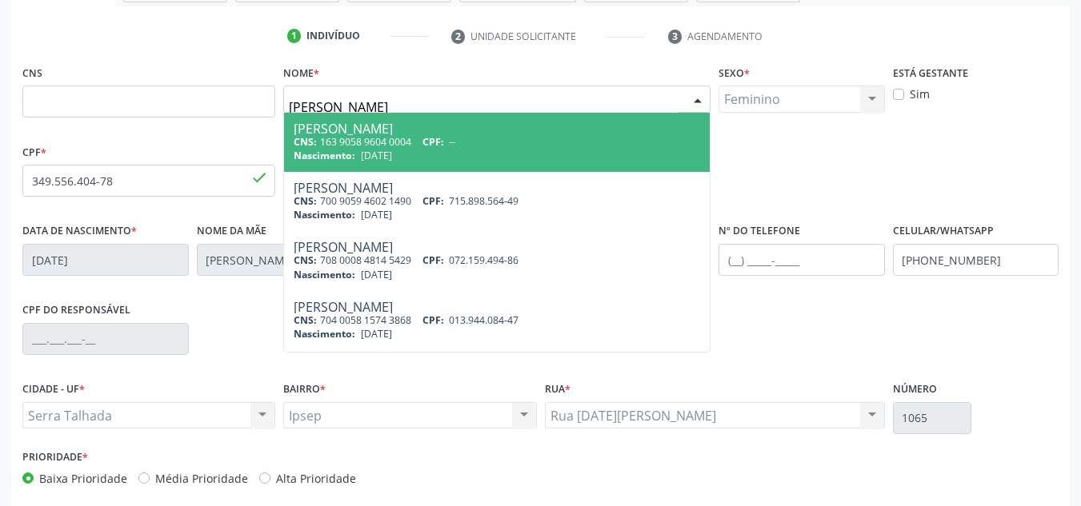
type input "claudia maria de souza"
click at [327, 105] on input "claudia maria de souza" at bounding box center [483, 107] width 389 height 32
click at [327, 135] on div "CNS: 708 4067 5022 7062 CPF: 989.166.884-34" at bounding box center [497, 142] width 406 height 14
type input "708 4067 5022 7062"
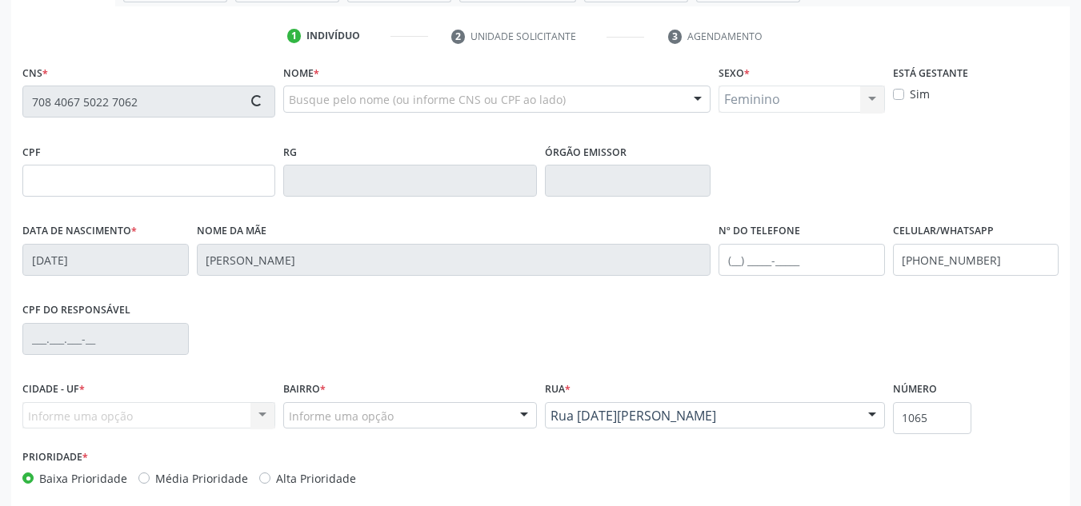
type input "989.166.884-34"
type input "25/08/1972"
type input "Maria Monteiro de Souza"
type input "(87) 99614-5291"
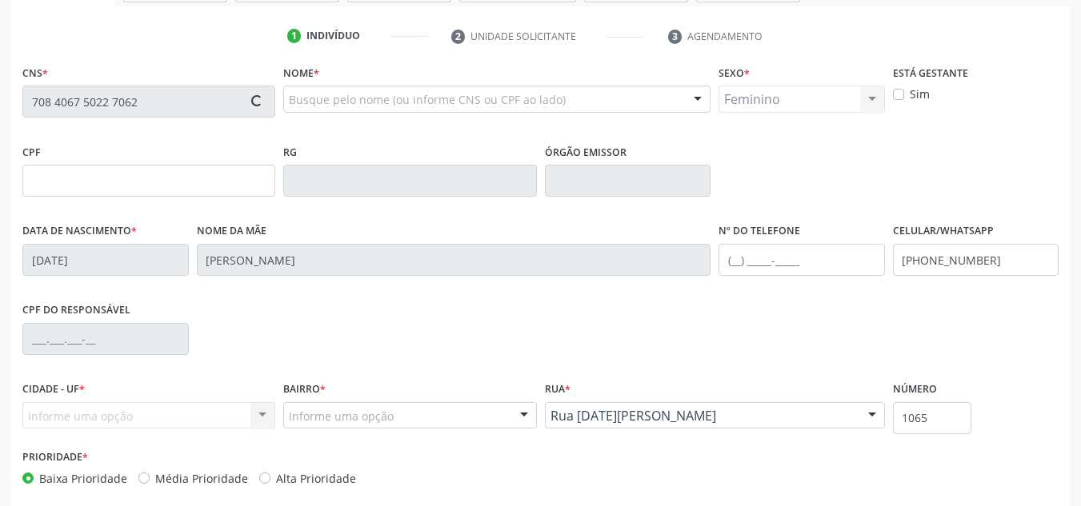
type input "211"
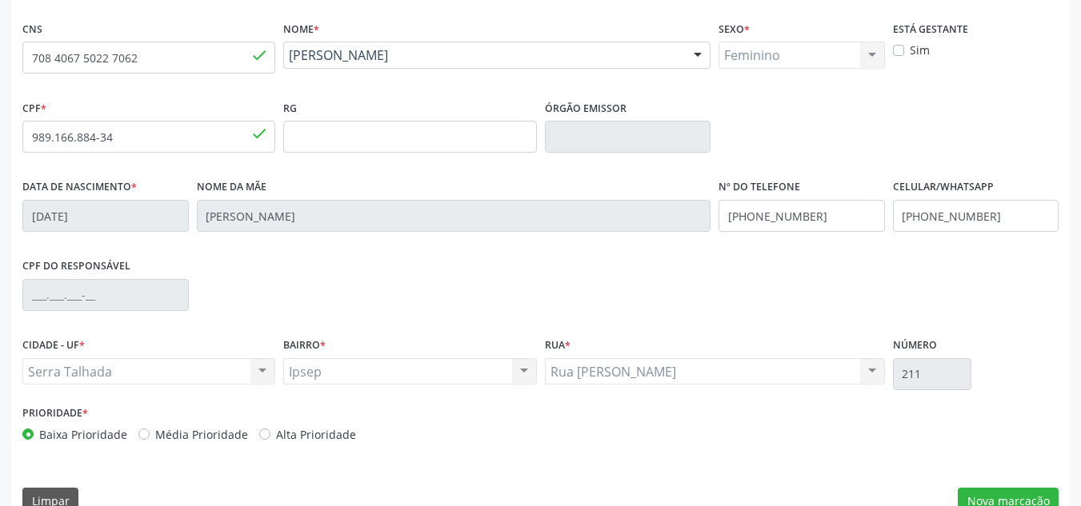
scroll to position [361, 0]
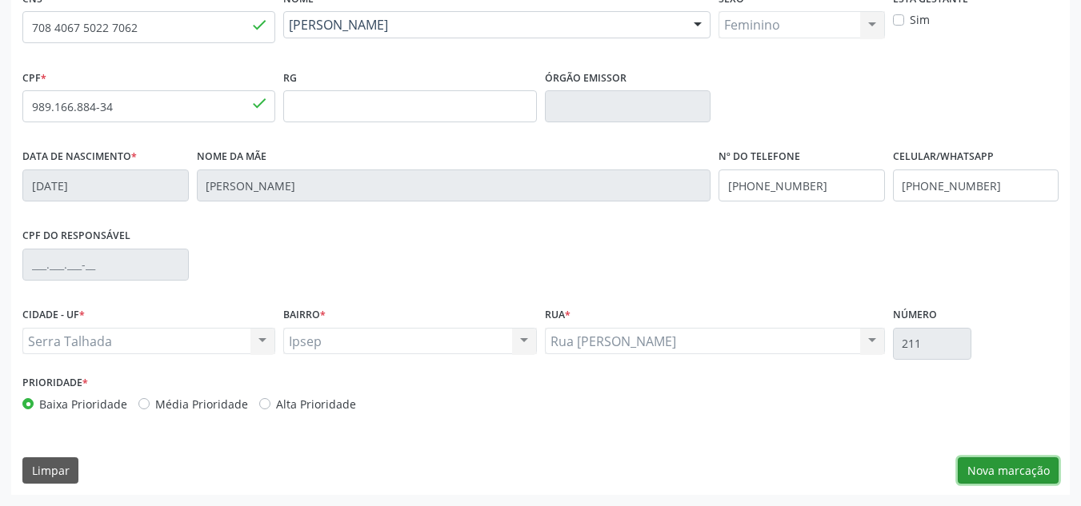
click at [1010, 470] on button "Nova marcação" at bounding box center [1008, 471] width 101 height 27
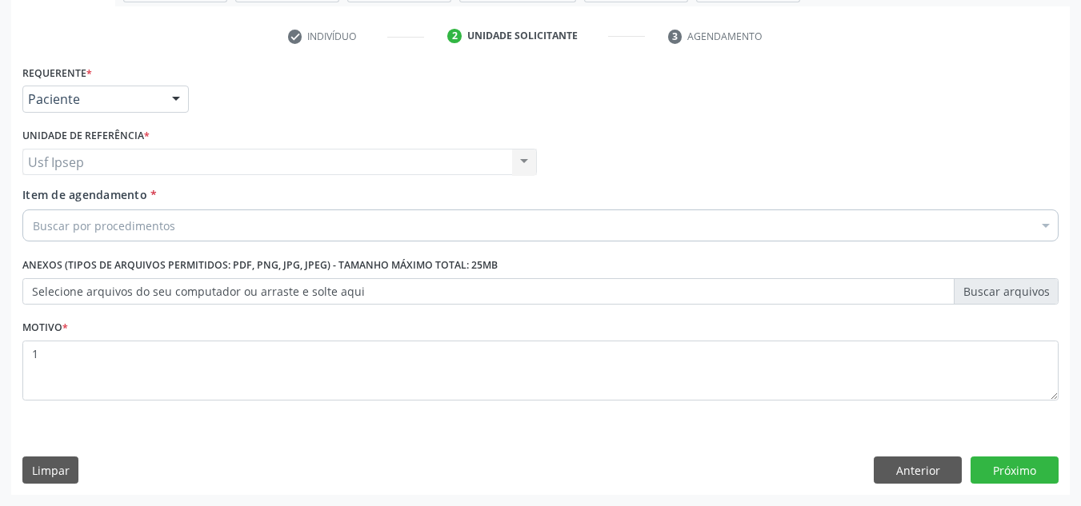
click at [34, 194] on span "Item de agendamento" at bounding box center [84, 194] width 125 height 15
click at [33, 210] on input "Item de agendamento *" at bounding box center [33, 226] width 0 height 32
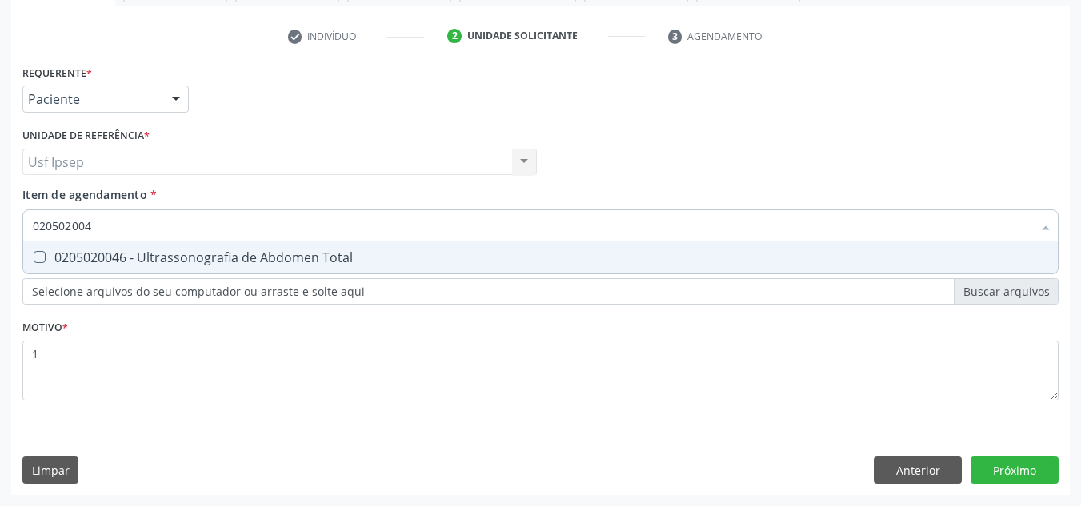
type input "0205020046"
click at [34, 254] on Total at bounding box center [40, 257] width 12 height 12
click at [34, 254] on Total "checkbox" at bounding box center [28, 257] width 10 height 10
checkbox Total "true"
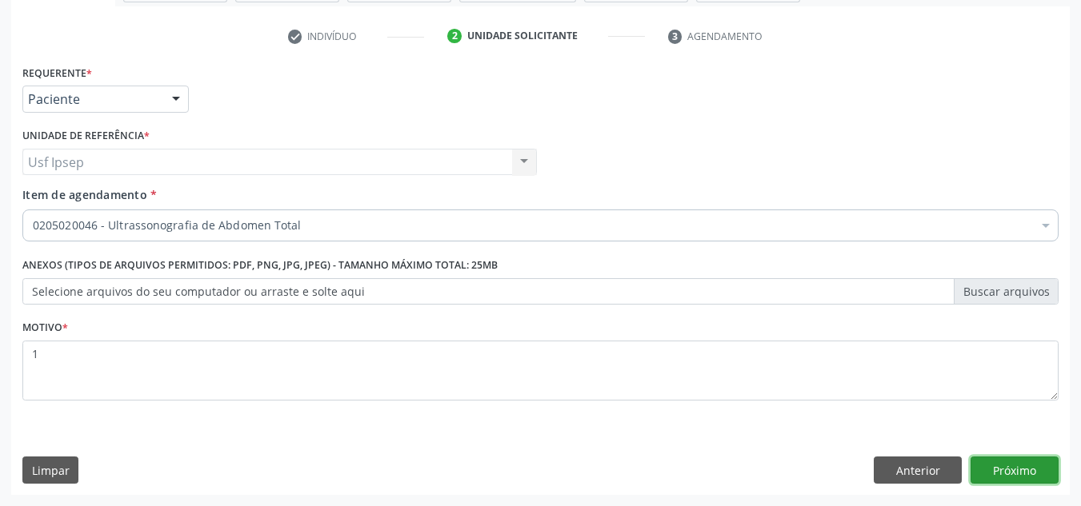
click at [1014, 480] on button "Próximo" at bounding box center [1015, 470] width 88 height 27
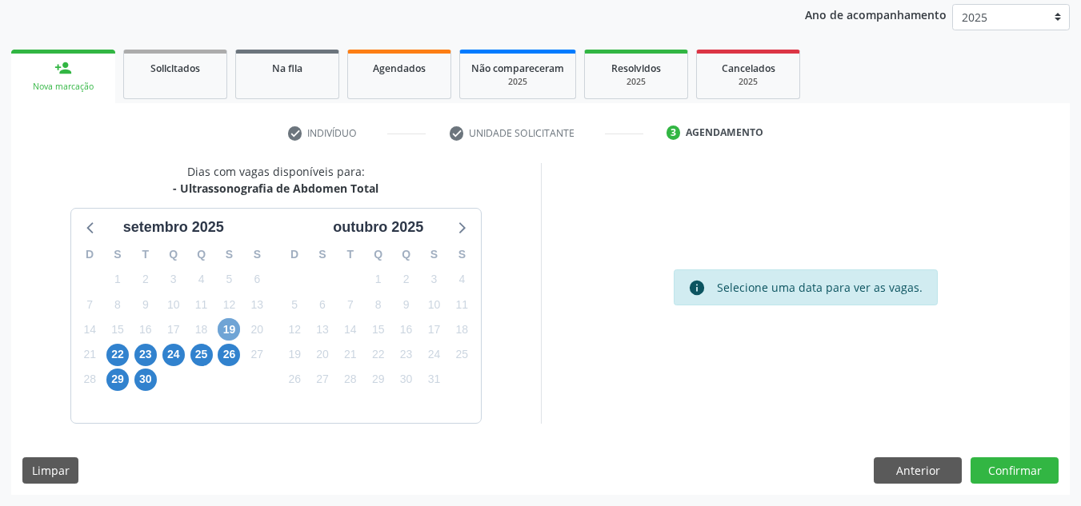
click at [226, 326] on span "19" at bounding box center [229, 329] width 22 height 22
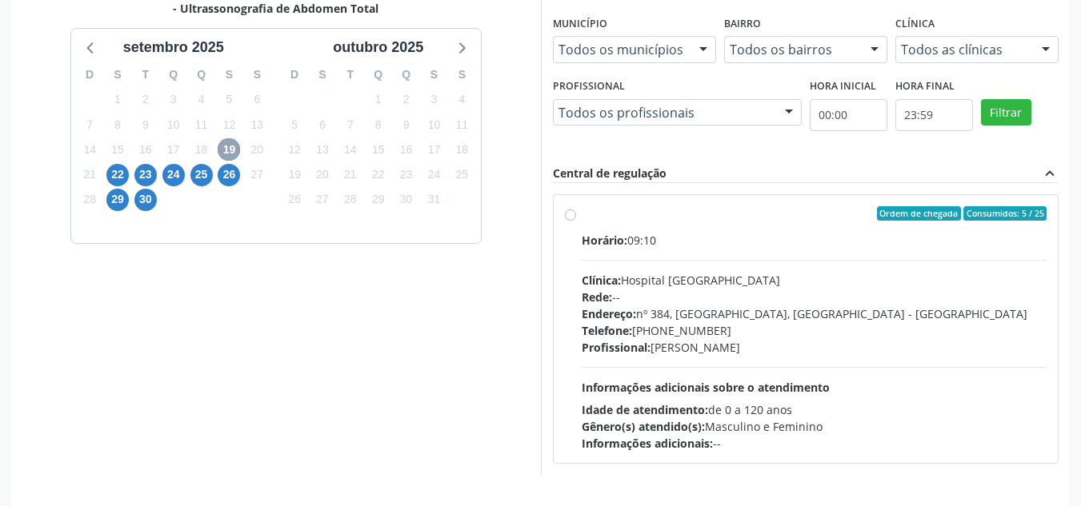
scroll to position [341, 0]
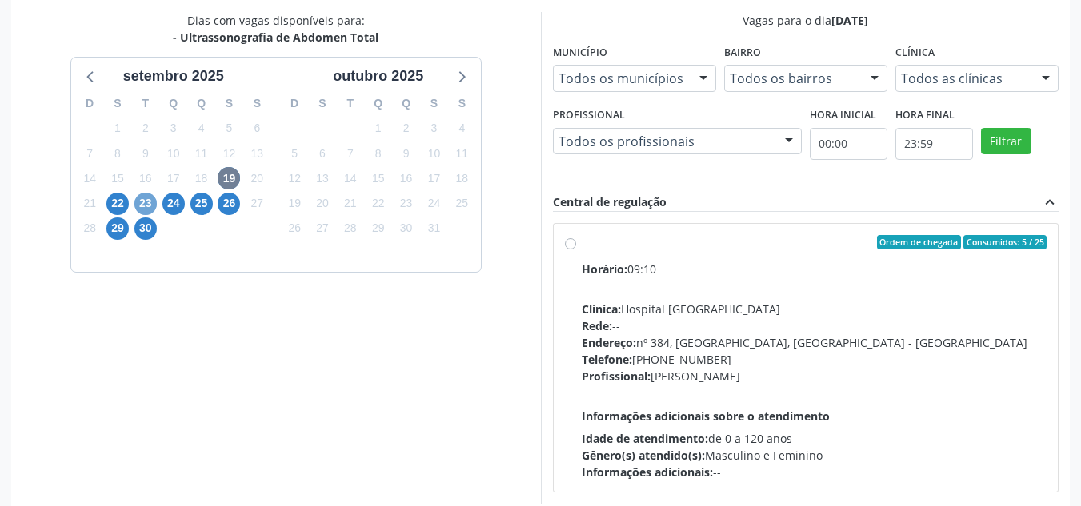
click at [148, 208] on span "23" at bounding box center [145, 204] width 22 height 22
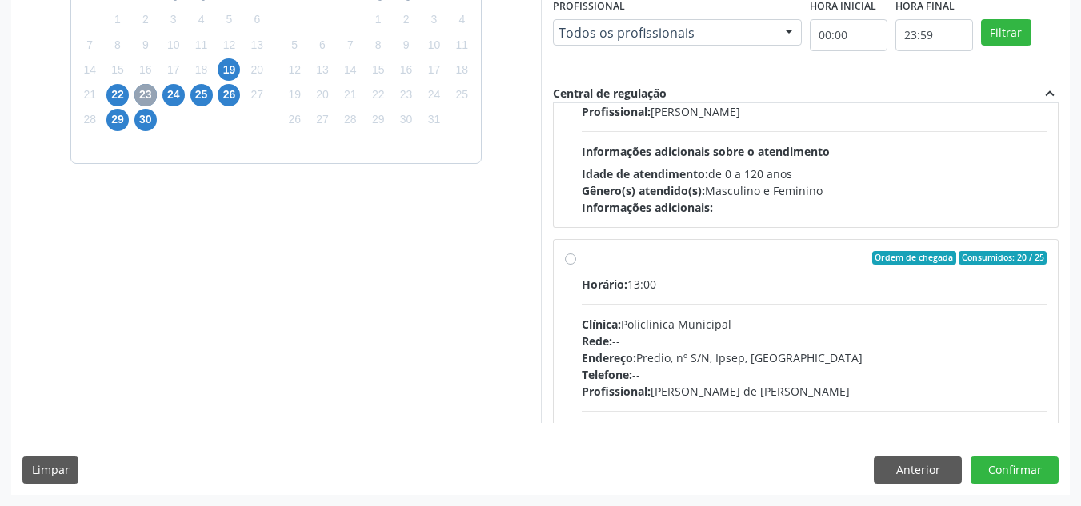
scroll to position [160, 0]
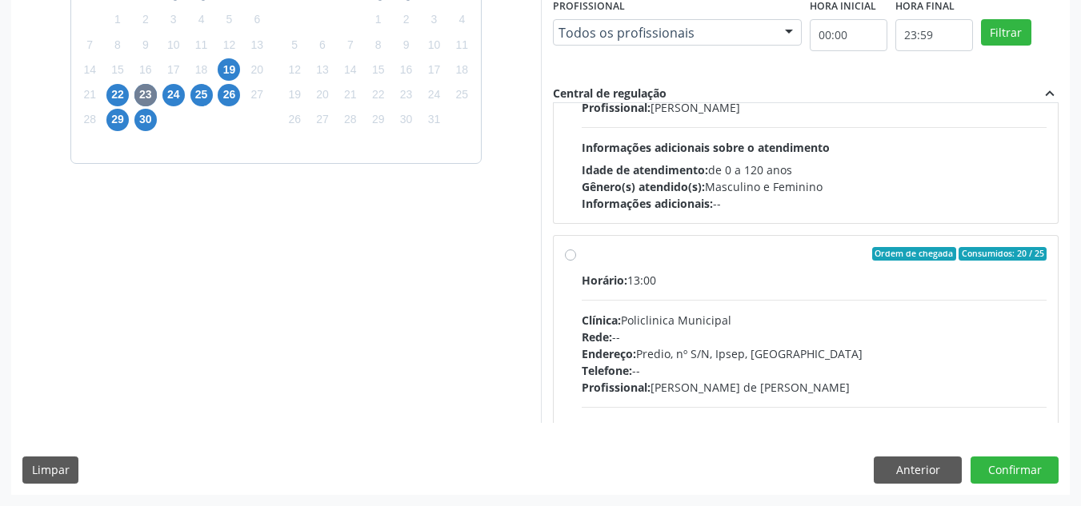
click at [582, 254] on label "Ordem de chegada Consumidos: 20 / 25 Horário: 13:00 Clínica: Policlinica Munici…" at bounding box center [815, 370] width 466 height 246
click at [568, 254] on input "Ordem de chegada Consumidos: 20 / 25 Horário: 13:00 Clínica: Policlinica Munici…" at bounding box center [570, 254] width 11 height 14
radio input "true"
click at [1006, 465] on button "Confirmar" at bounding box center [1015, 470] width 88 height 27
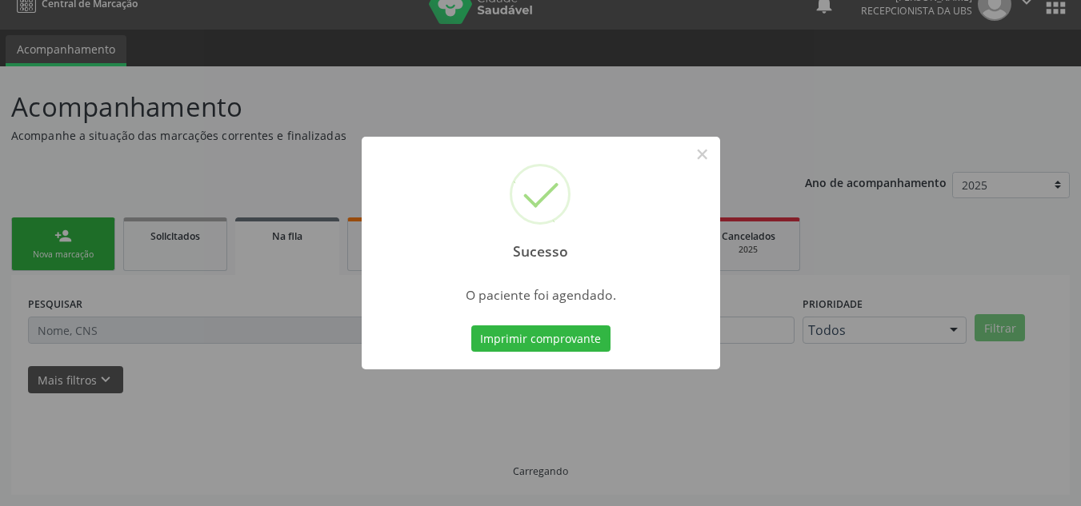
scroll to position [22, 0]
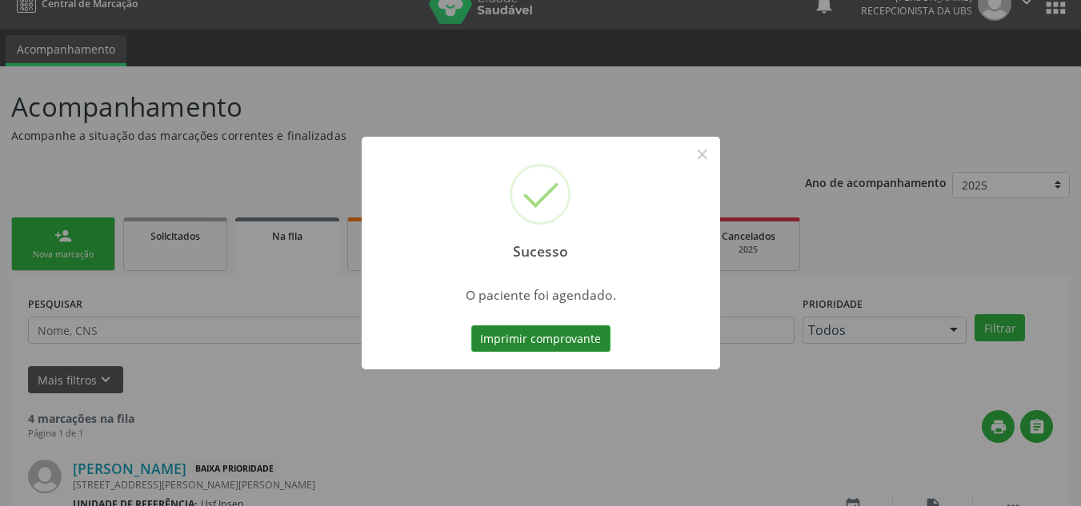
click at [507, 329] on button "Imprimir comprovante" at bounding box center [540, 339] width 139 height 27
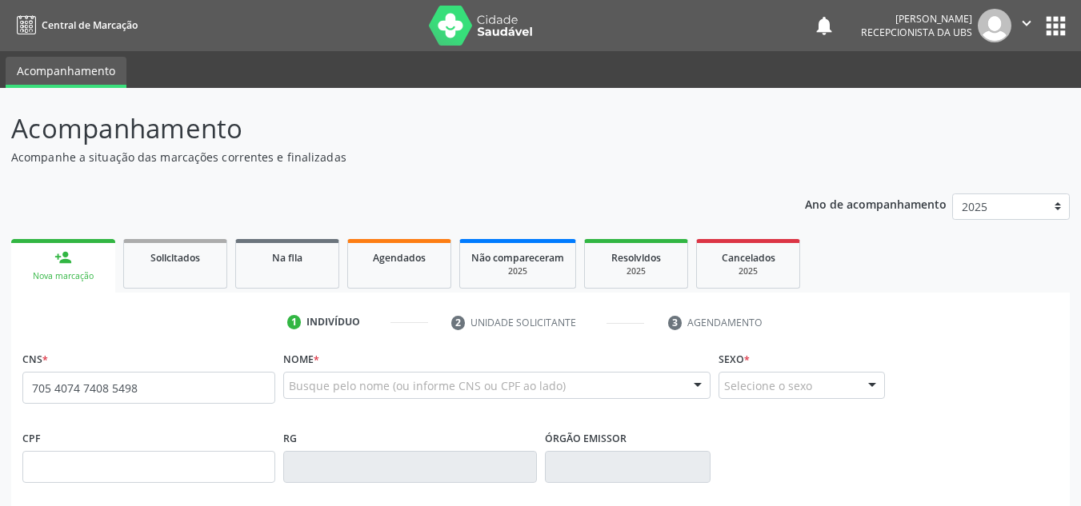
type input "705 4074 7408 5498"
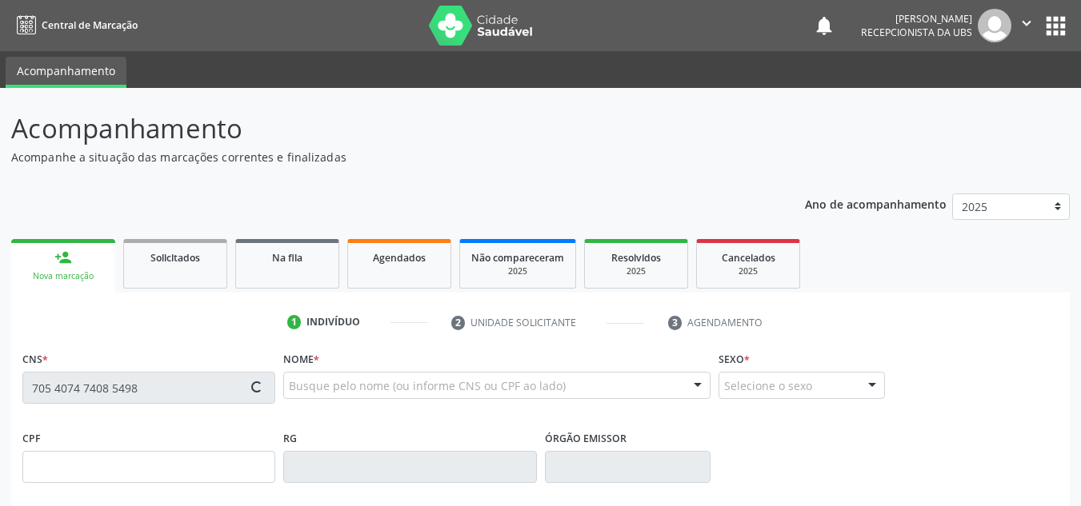
type input "028.805.064-92"
type input "[DATE]"
type input "Neuza [PERSON_NAME]"
type input "[PHONE_NUMBER]"
type input "2437"
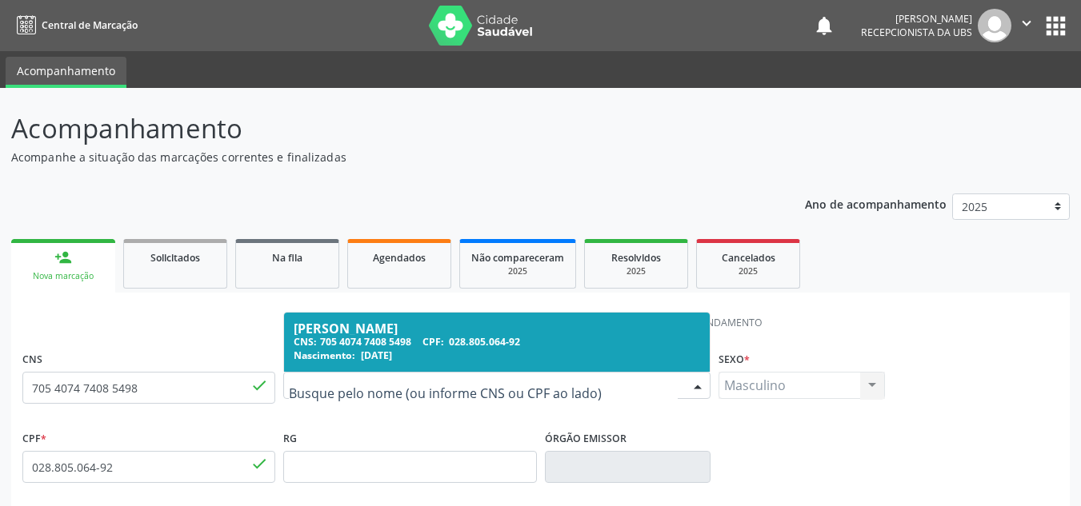
drag, startPoint x: 474, startPoint y: 386, endPoint x: 381, endPoint y: 390, distance: 93.7
click at [196, 397] on input "705 4074 7408 5498" at bounding box center [148, 388] width 253 height 32
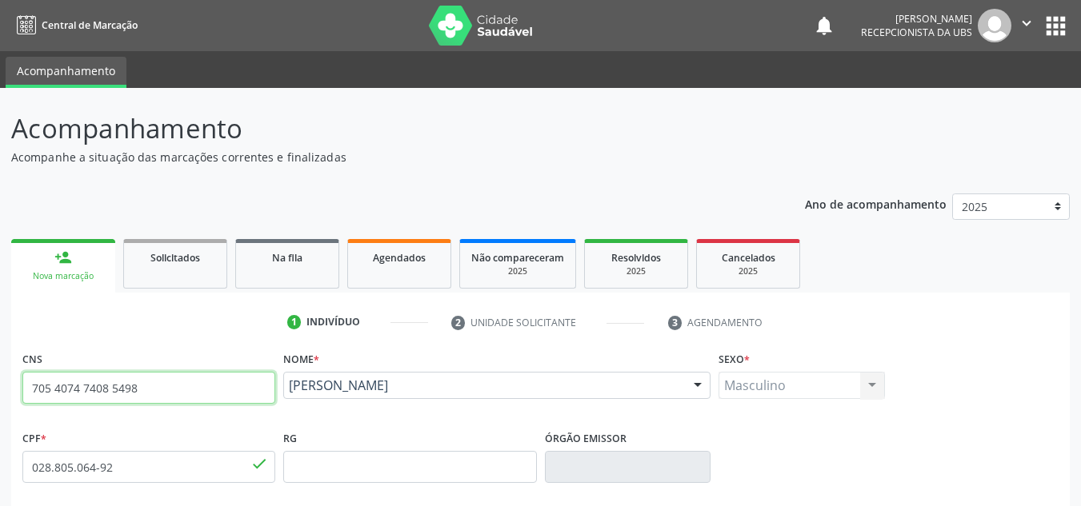
drag, startPoint x: 196, startPoint y: 397, endPoint x: 0, endPoint y: 435, distance: 199.7
click at [0, 2] on div "Central de Marcação notifications [PERSON_NAME] Recepcionista da UBS  Configur…" at bounding box center [540, 253] width 1081 height 506
paste input "704 5063 0740 2914"
type input "704 5063 0740 2914"
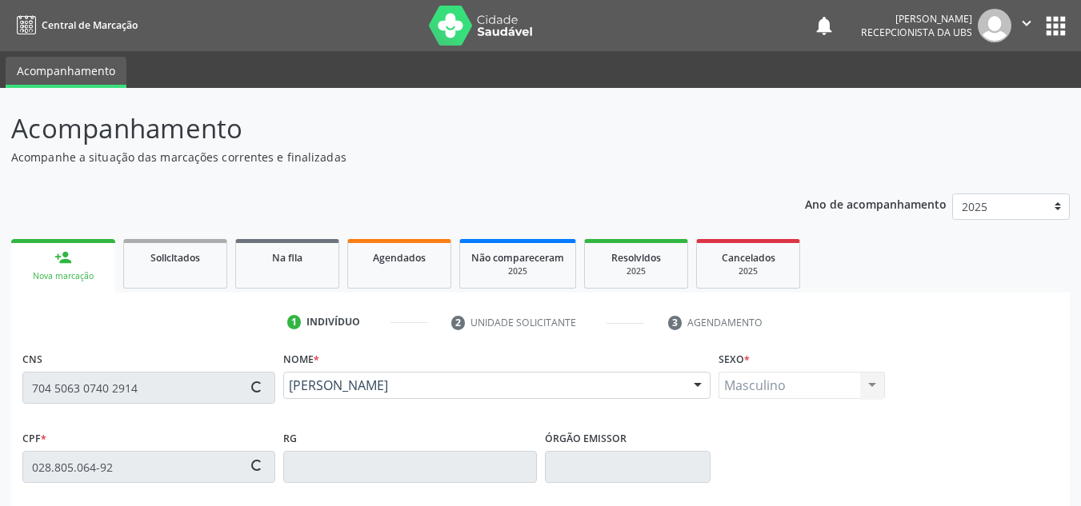
type input "[DATE]"
type input "[PERSON_NAME]"
type input "[PHONE_NUMBER]"
type input "037.915.914-79"
type input "1016"
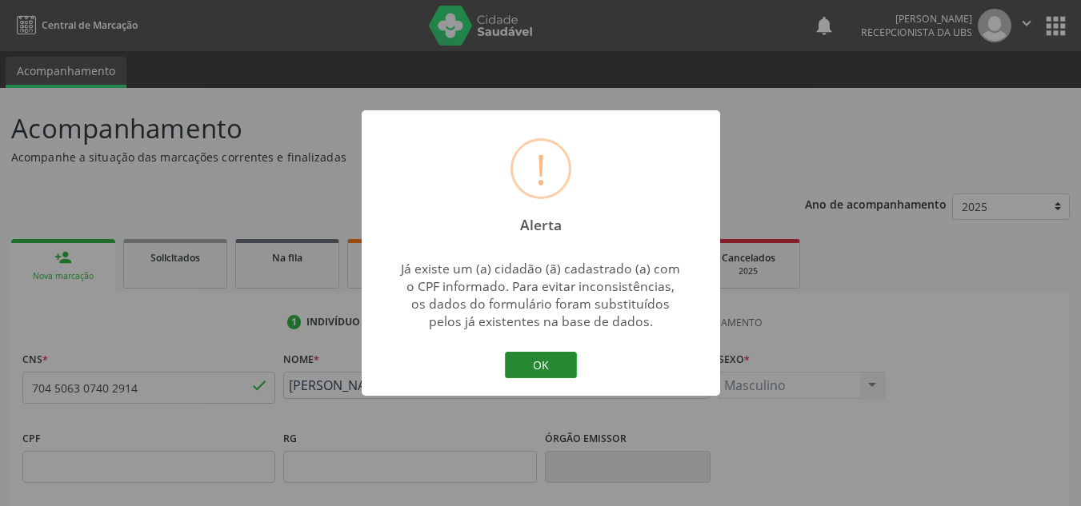
click at [523, 370] on button "OK" at bounding box center [541, 365] width 72 height 27
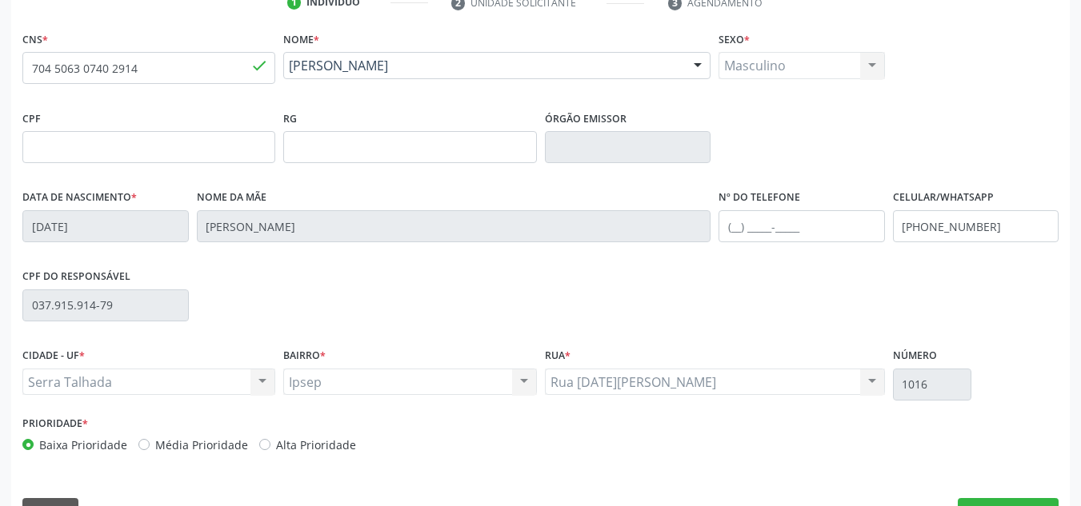
scroll to position [361, 0]
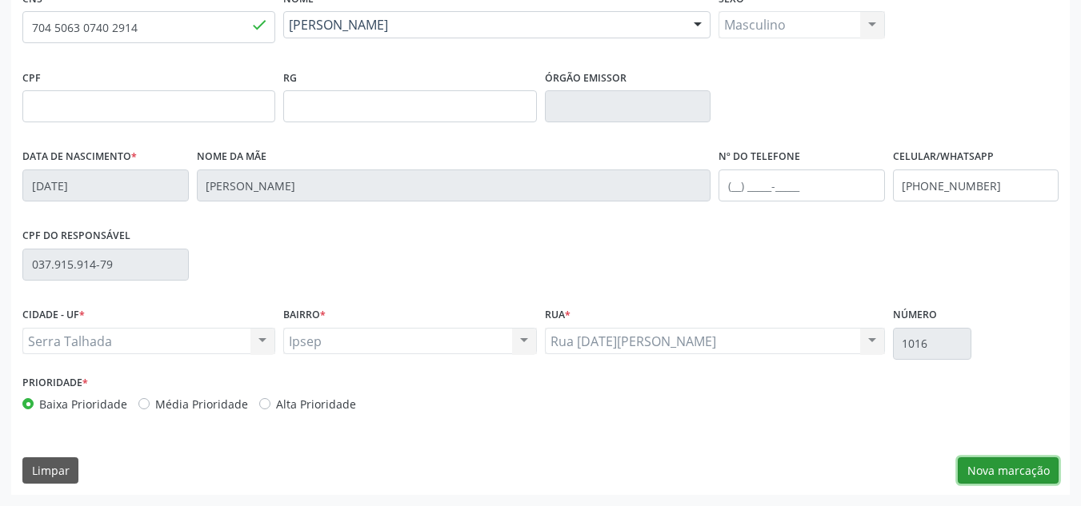
click at [994, 478] on button "Nova marcação" at bounding box center [1008, 471] width 101 height 27
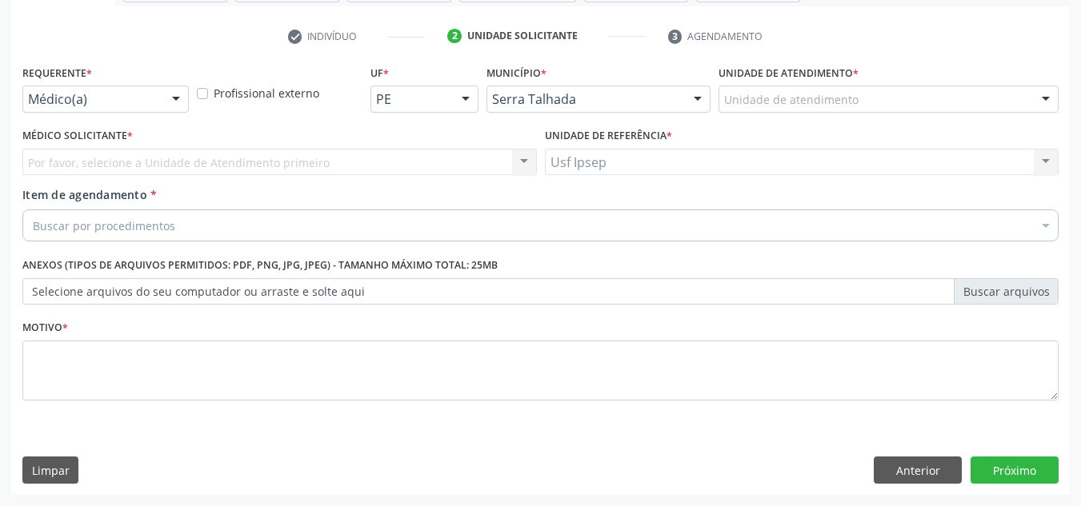
scroll to position [286, 0]
click at [180, 96] on div at bounding box center [176, 99] width 24 height 27
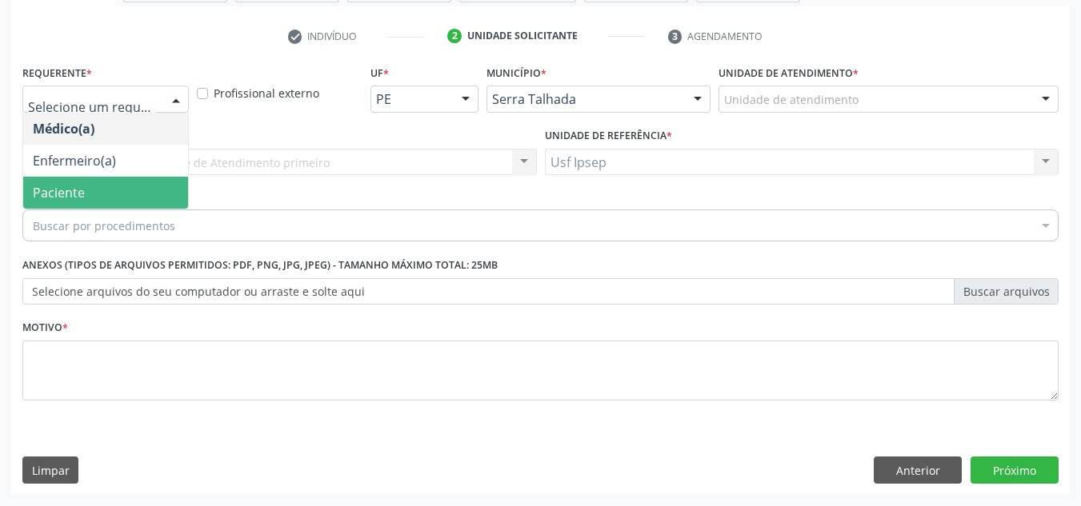
click at [134, 190] on span "Paciente" at bounding box center [105, 193] width 165 height 32
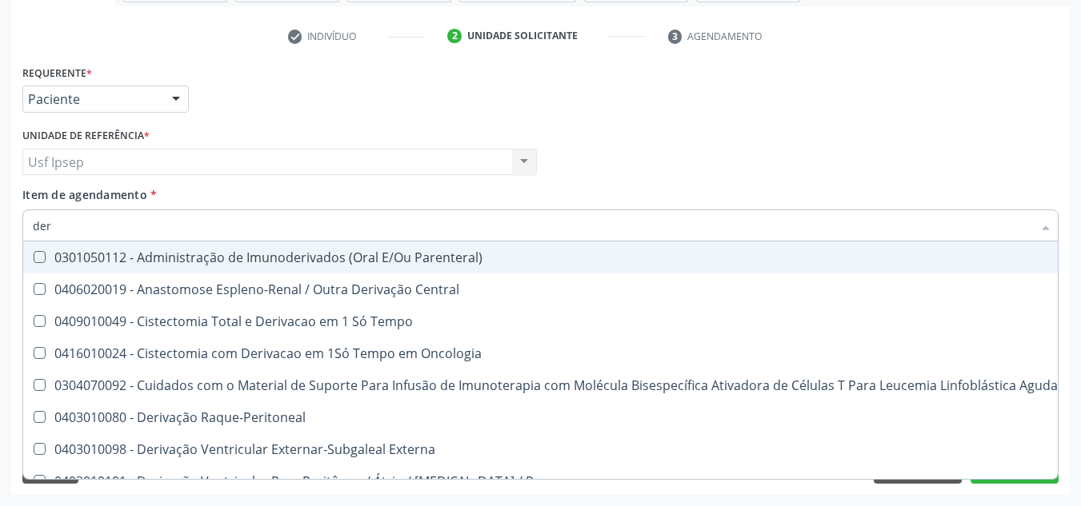
type input "derm"
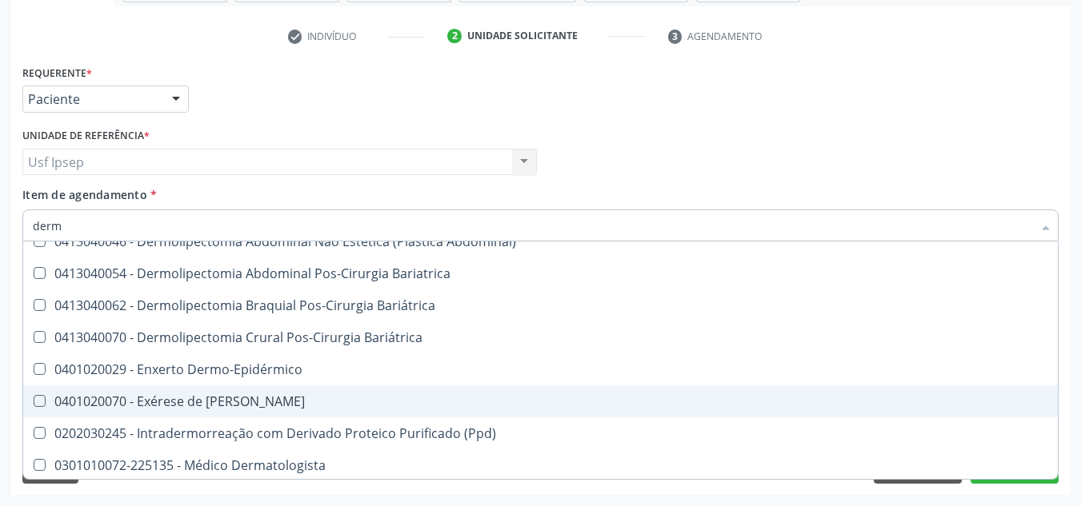
scroll to position [160, 0]
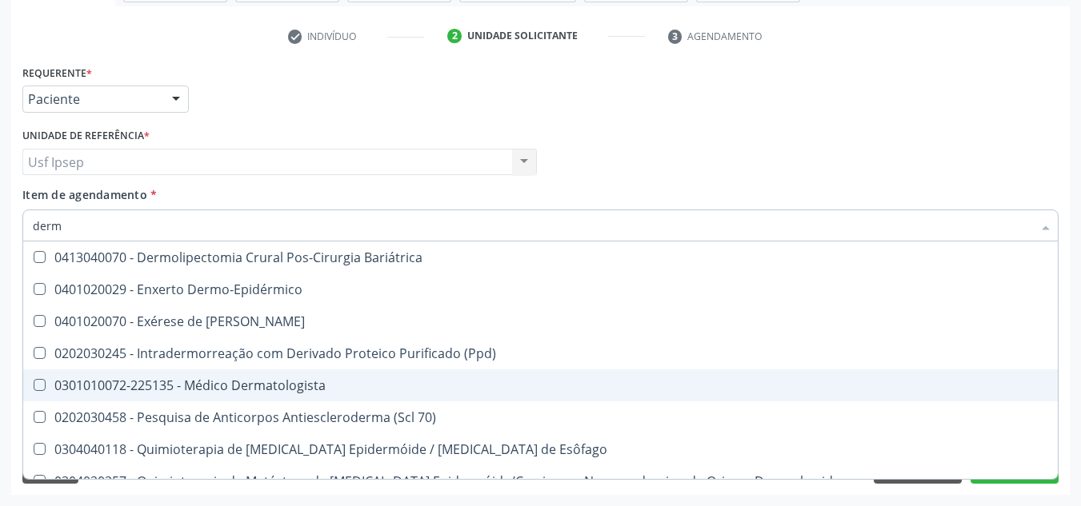
click at [286, 386] on div "0301010072-225135 - Médico Dermatologista" at bounding box center [540, 385] width 1015 height 13
checkbox Dermatologista "true"
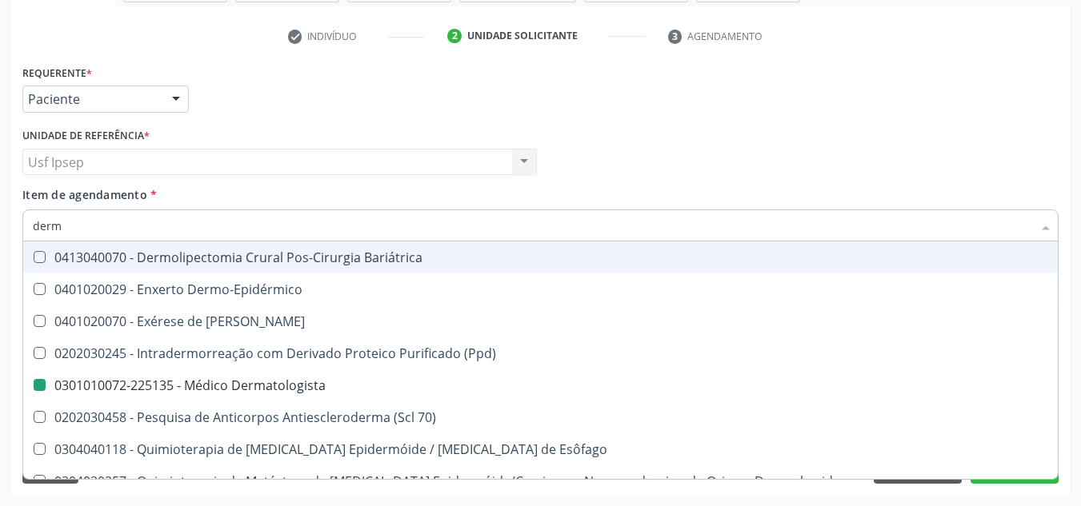
click at [626, 112] on div "Requerente * Paciente Médico(a) Enfermeiro(a) Paciente Nenhum resultado encontr…" at bounding box center [540, 92] width 1044 height 62
checkbox Bariatrica "true"
checkbox Dermatologista "false"
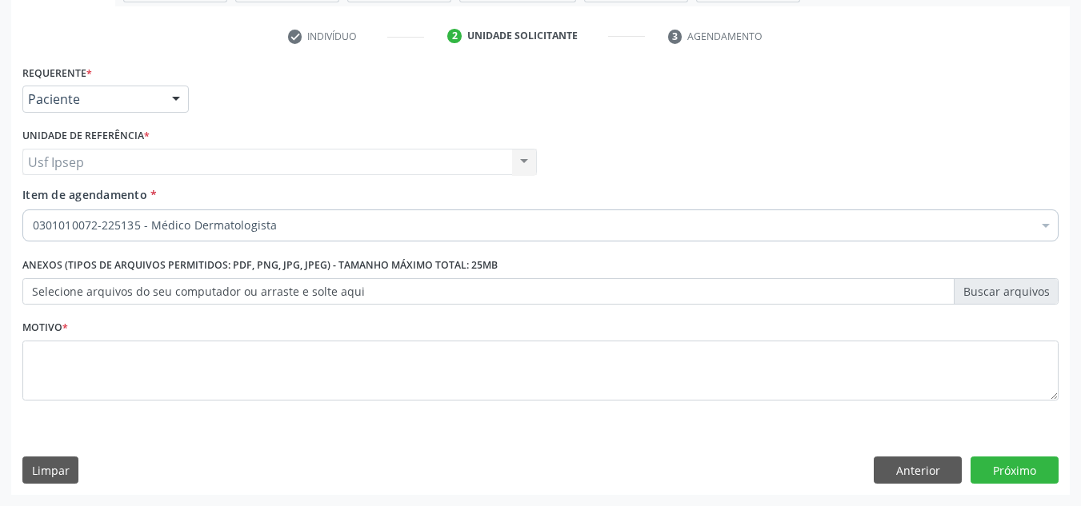
scroll to position [0, 0]
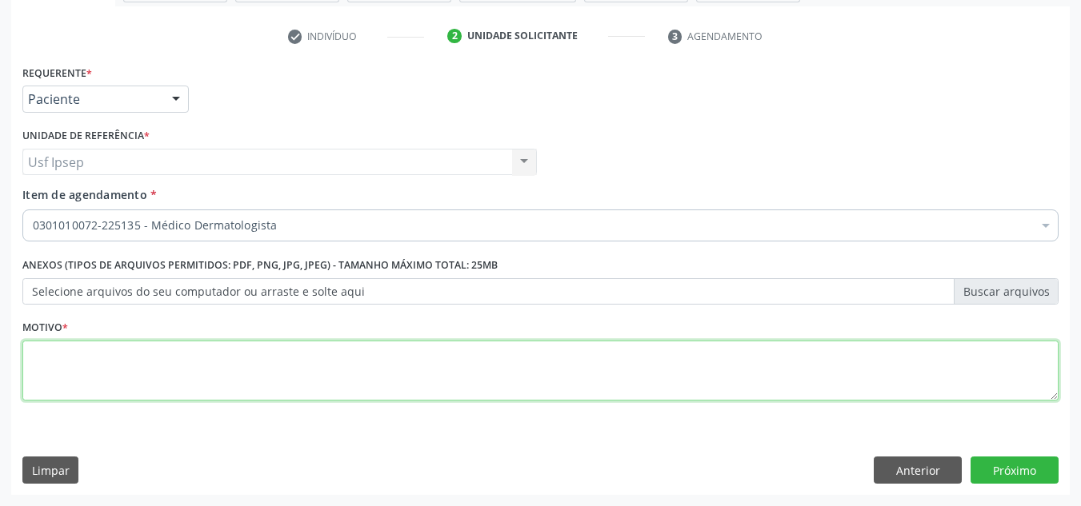
click at [229, 369] on textarea at bounding box center [540, 371] width 1036 height 61
type textarea "*"
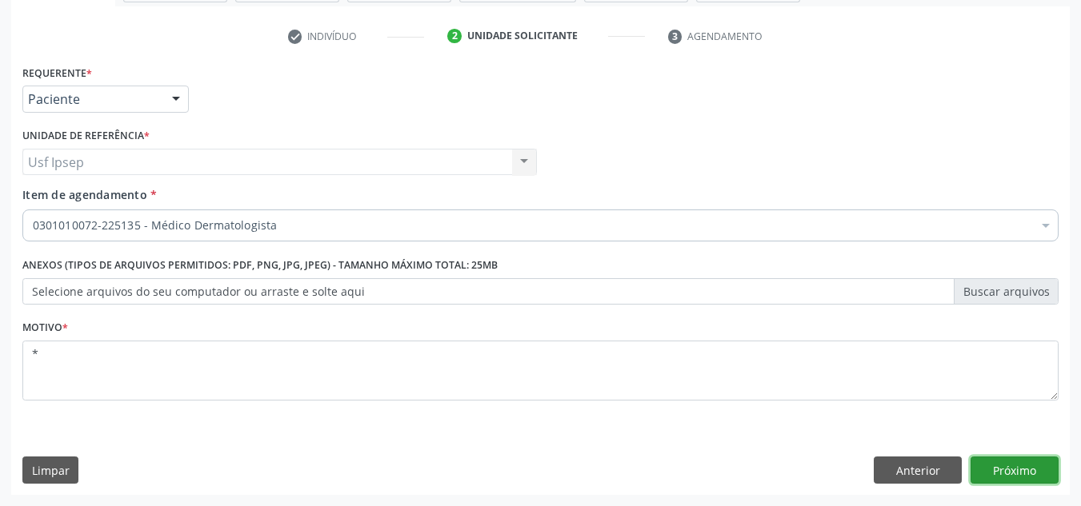
click at [1029, 476] on button "Próximo" at bounding box center [1015, 470] width 88 height 27
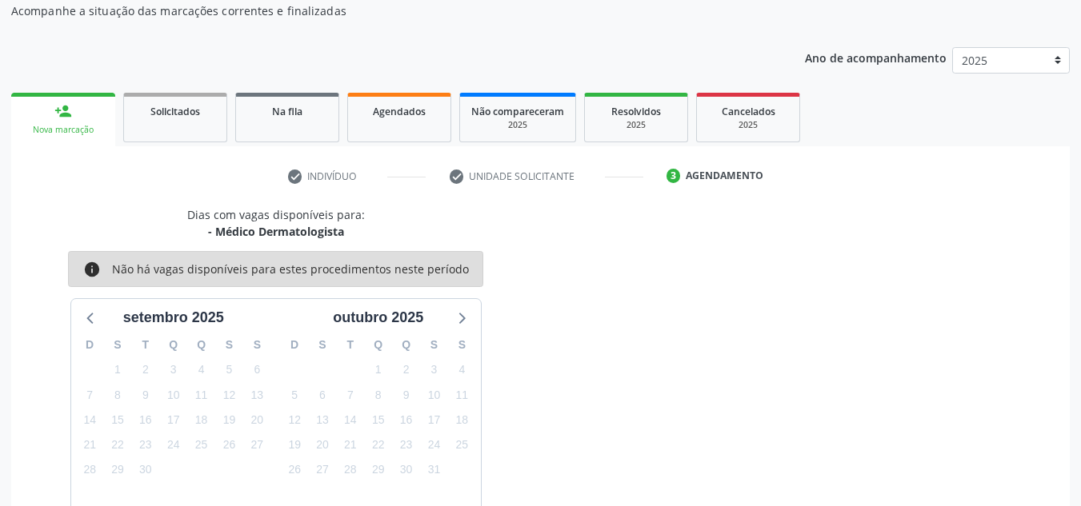
scroll to position [237, 0]
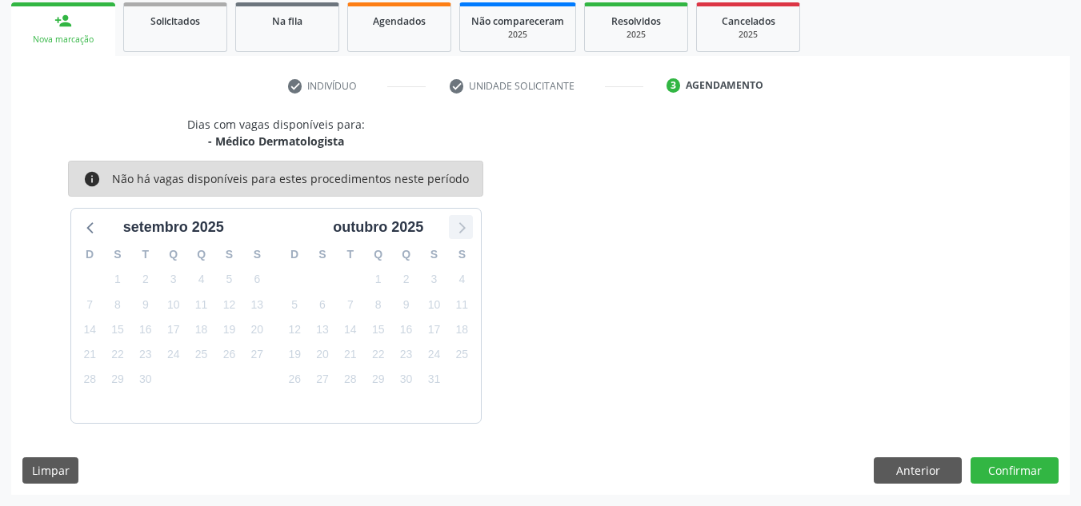
click at [459, 230] on icon at bounding box center [460, 227] width 21 height 21
click at [940, 461] on button "Anterior" at bounding box center [918, 471] width 88 height 27
